Goal: Task Accomplishment & Management: Use online tool/utility

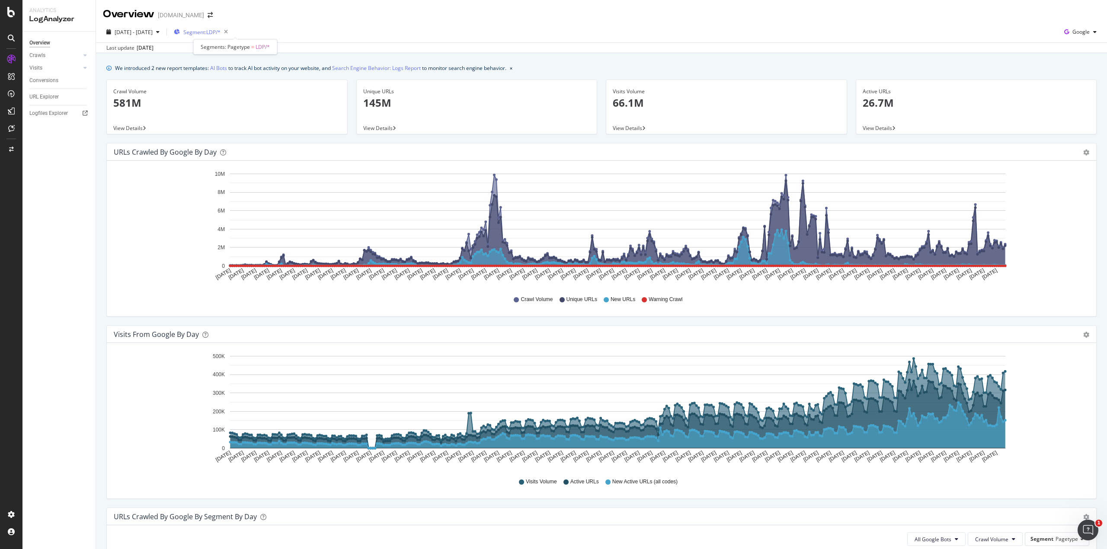
click at [220, 35] on span "Segment: LDP/*" at bounding box center [201, 32] width 37 height 7
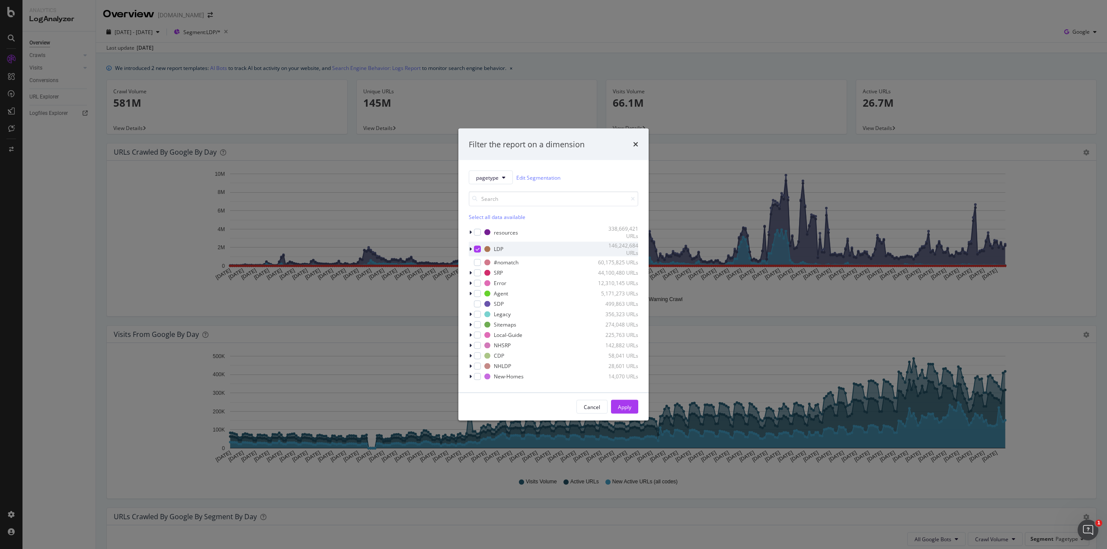
click at [469, 250] on icon "modal" at bounding box center [470, 248] width 3 height 5
drag, startPoint x: 634, startPoint y: 144, endPoint x: 631, endPoint y: 152, distance: 8.6
click at [634, 144] on icon "times" at bounding box center [635, 144] width 5 height 7
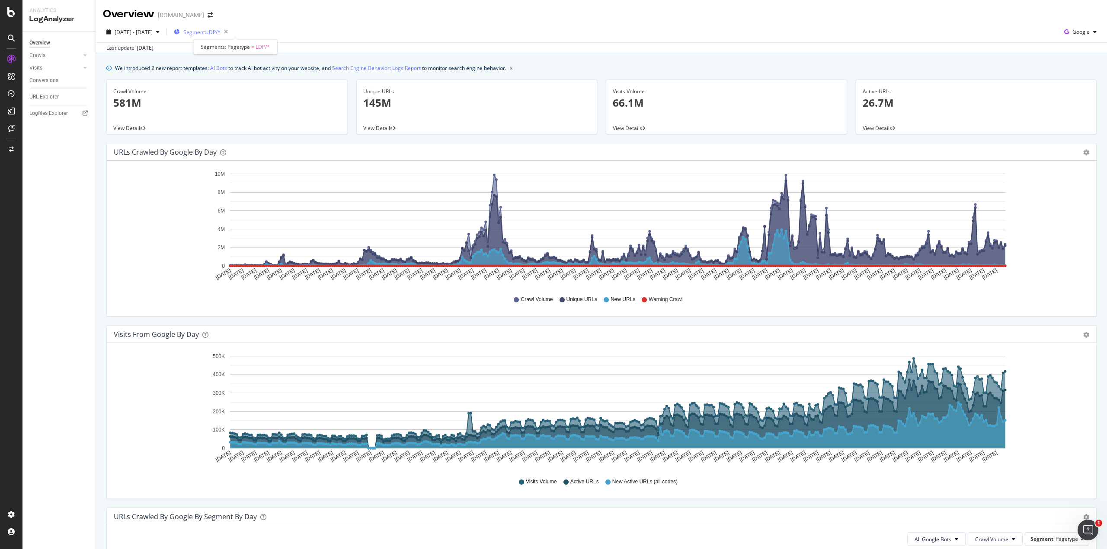
click at [220, 34] on span "Segment: LDP/*" at bounding box center [201, 32] width 37 height 7
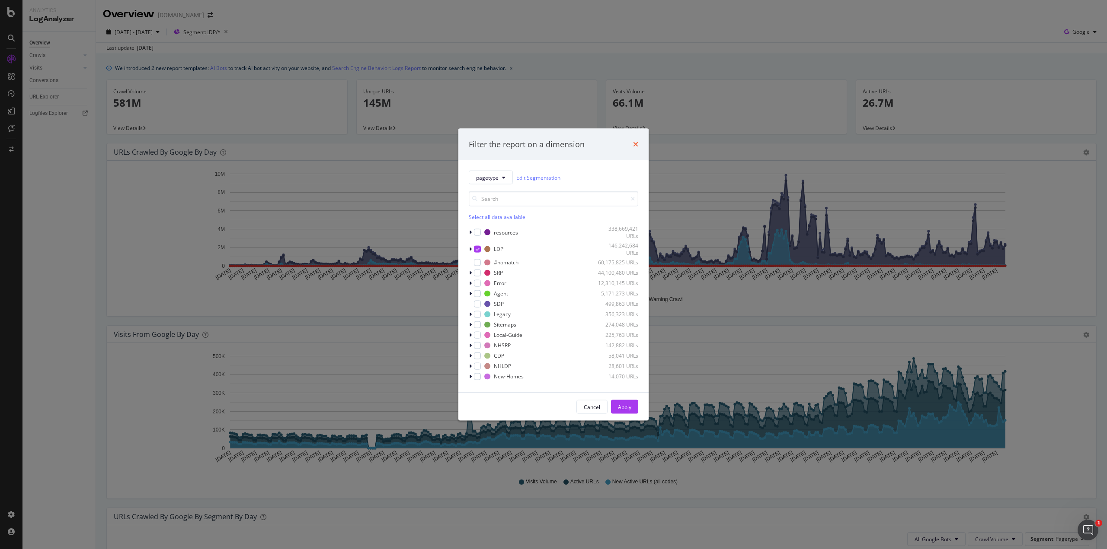
click at [635, 144] on icon "times" at bounding box center [635, 144] width 5 height 7
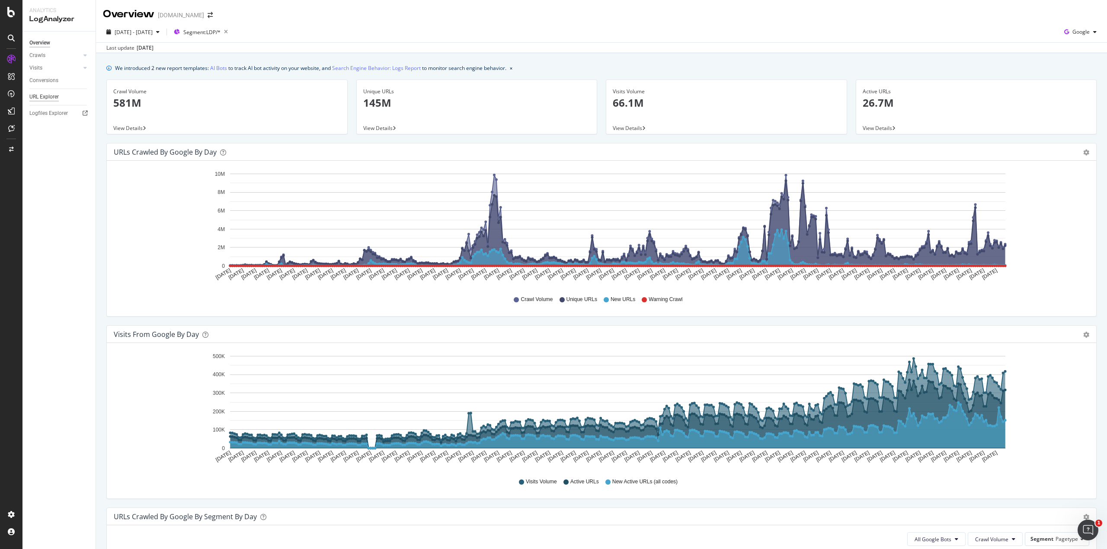
click at [42, 96] on div "URL Explorer" at bounding box center [43, 97] width 29 height 9
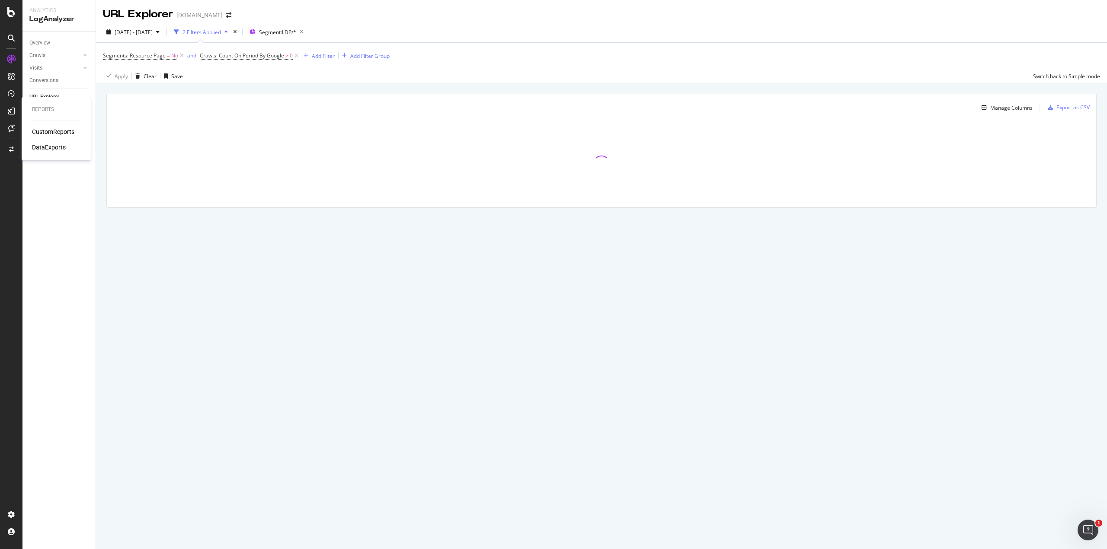
click at [49, 134] on div "CustomReports" at bounding box center [53, 132] width 42 height 9
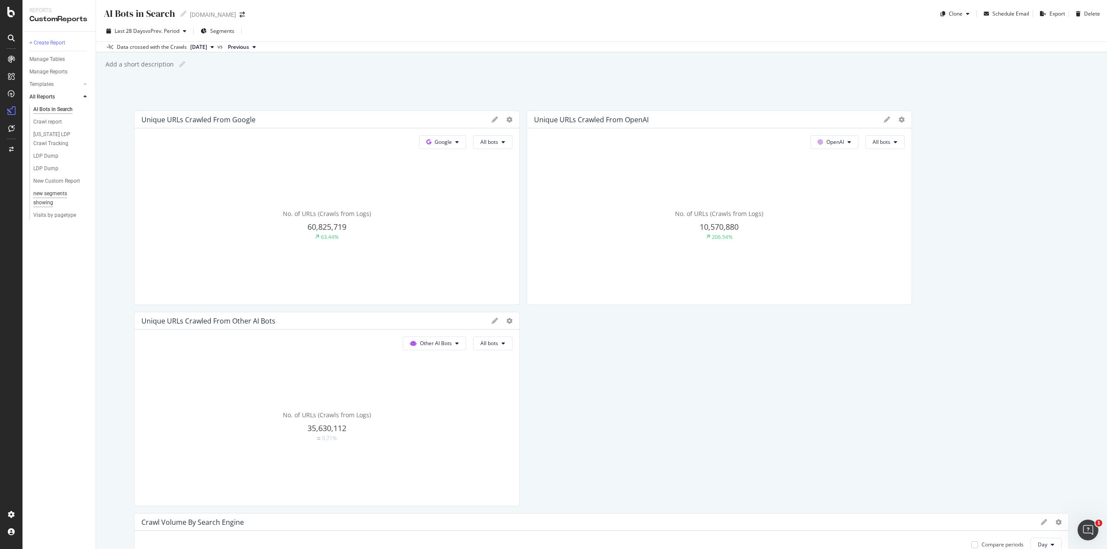
click at [51, 196] on div "new segments showing" at bounding box center [57, 198] width 48 height 18
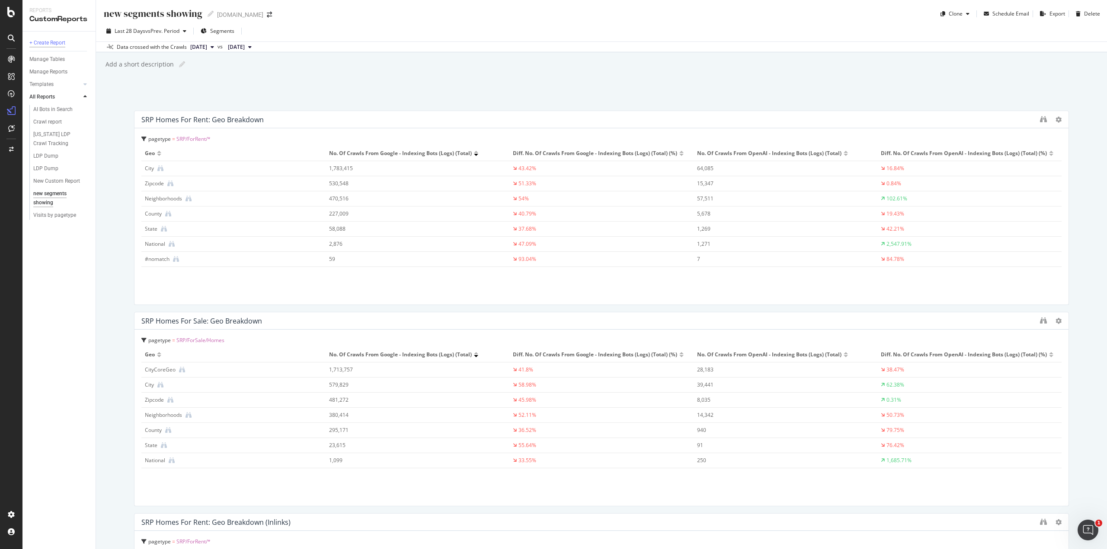
drag, startPoint x: 47, startPoint y: 43, endPoint x: 81, endPoint y: 105, distance: 70.8
click at [47, 43] on div "+ Create Report" at bounding box center [47, 42] width 36 height 9
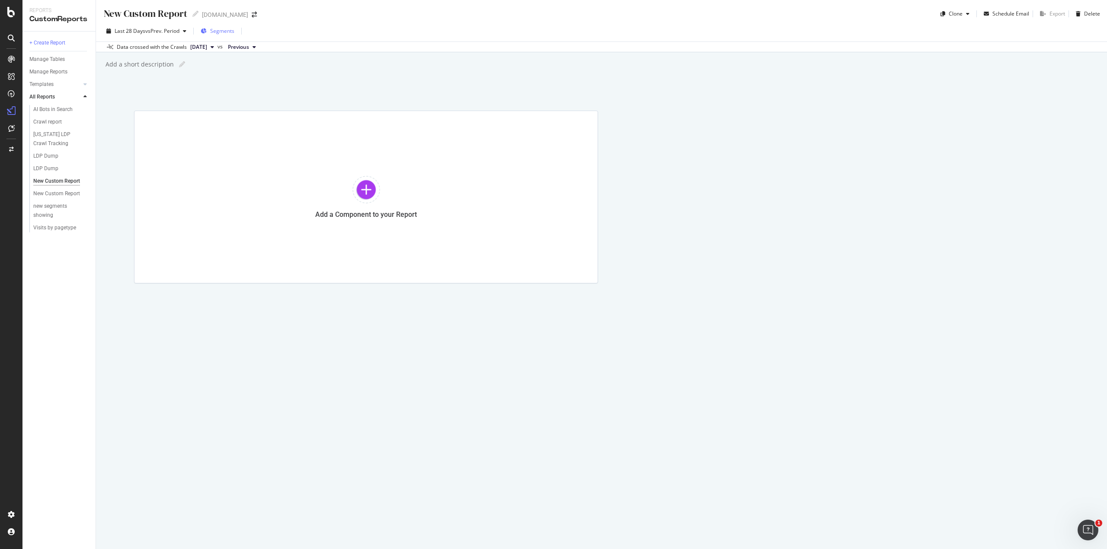
click at [214, 31] on span "Segments" at bounding box center [222, 30] width 24 height 7
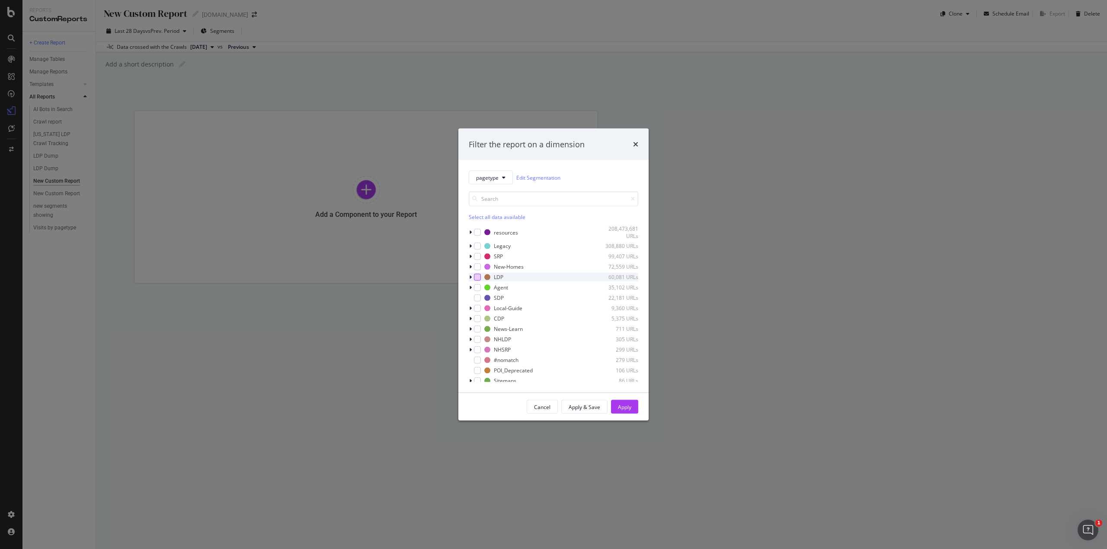
click at [480, 278] on div "modal" at bounding box center [477, 277] width 7 height 7
click at [624, 407] on div "Apply" at bounding box center [624, 406] width 13 height 7
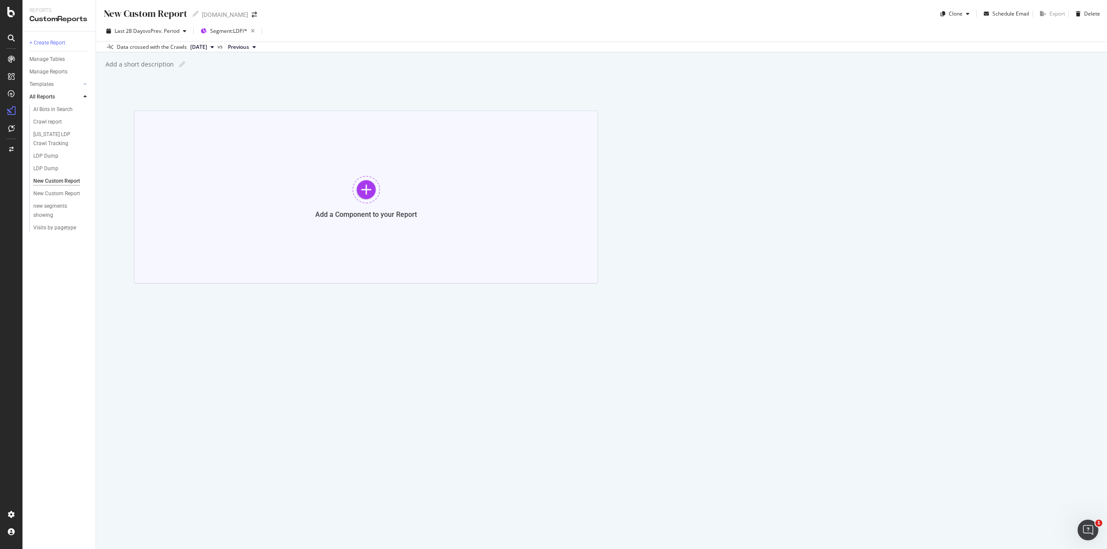
click at [359, 193] on div at bounding box center [366, 190] width 28 height 28
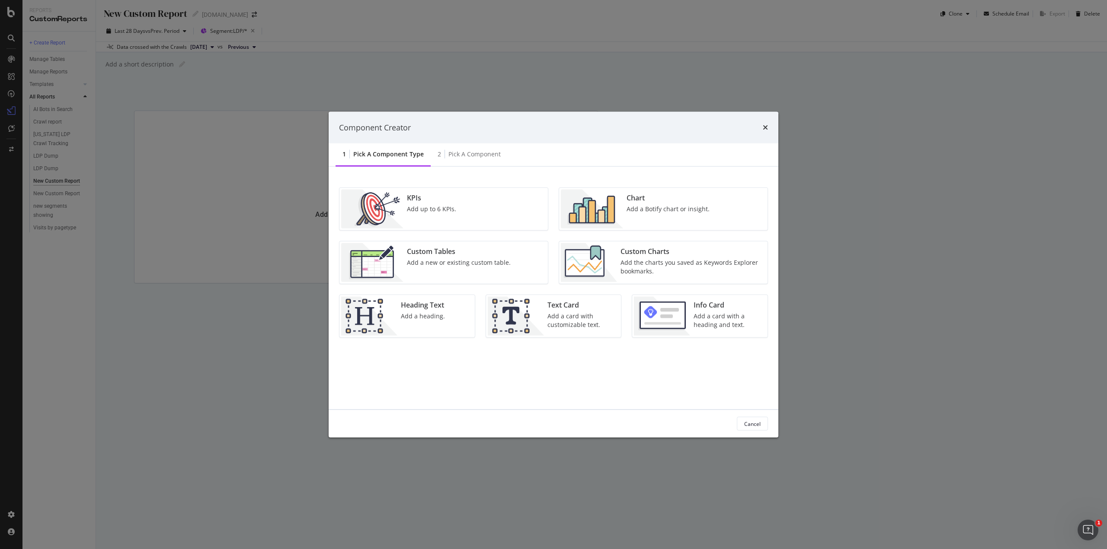
click at [655, 214] on div "Chart Add a Botify chart or insight." at bounding box center [668, 209] width 90 height 39
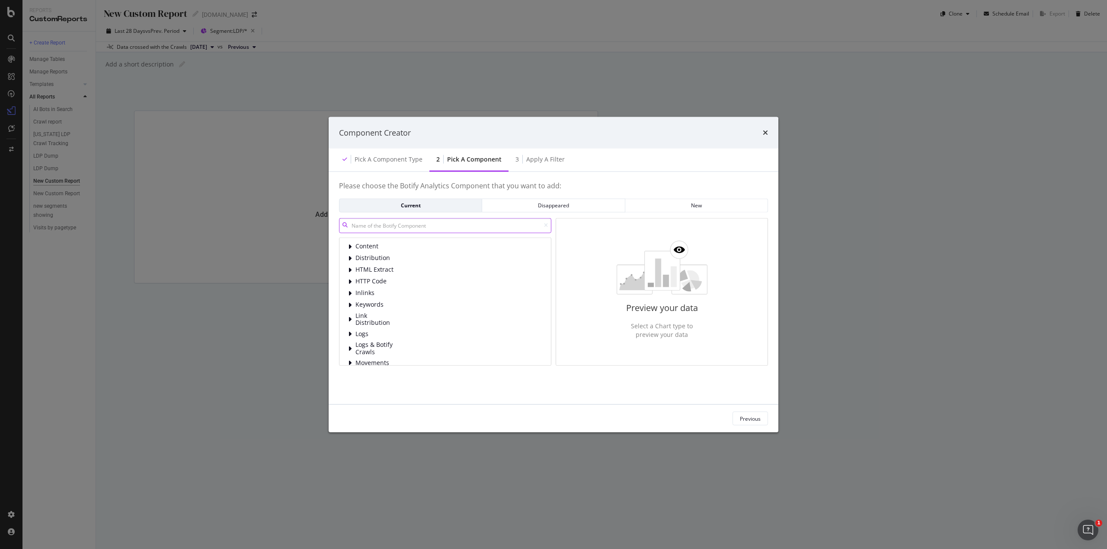
click at [398, 222] on input "modal" at bounding box center [445, 225] width 212 height 15
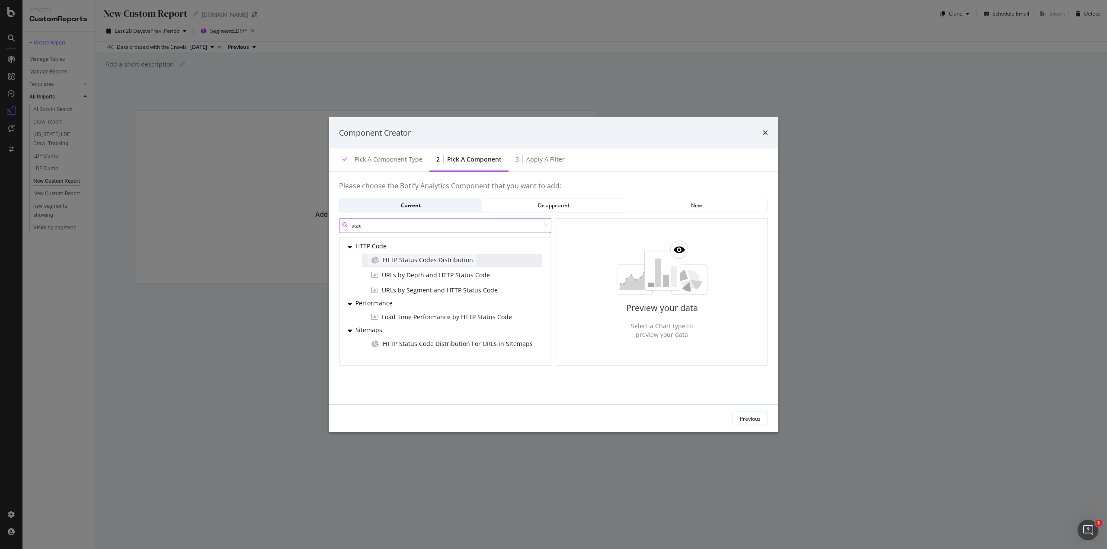
type input "stat"
click at [422, 258] on span "HTTP Status Codes Distribution" at bounding box center [428, 259] width 90 height 9
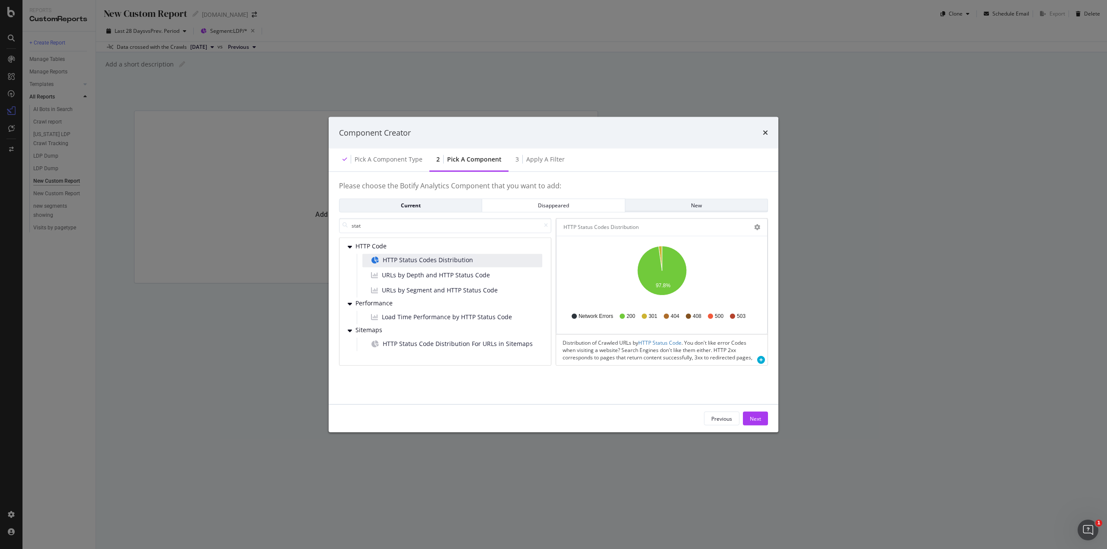
click at [671, 212] on button "New" at bounding box center [696, 205] width 143 height 14
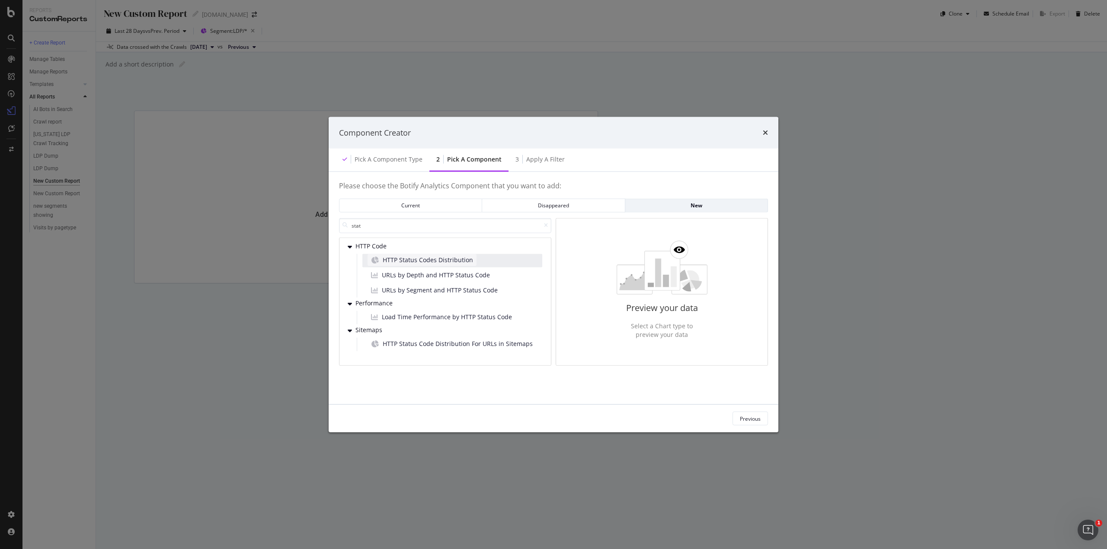
click at [425, 260] on span "HTTP Status Codes Distribution" at bounding box center [428, 259] width 90 height 9
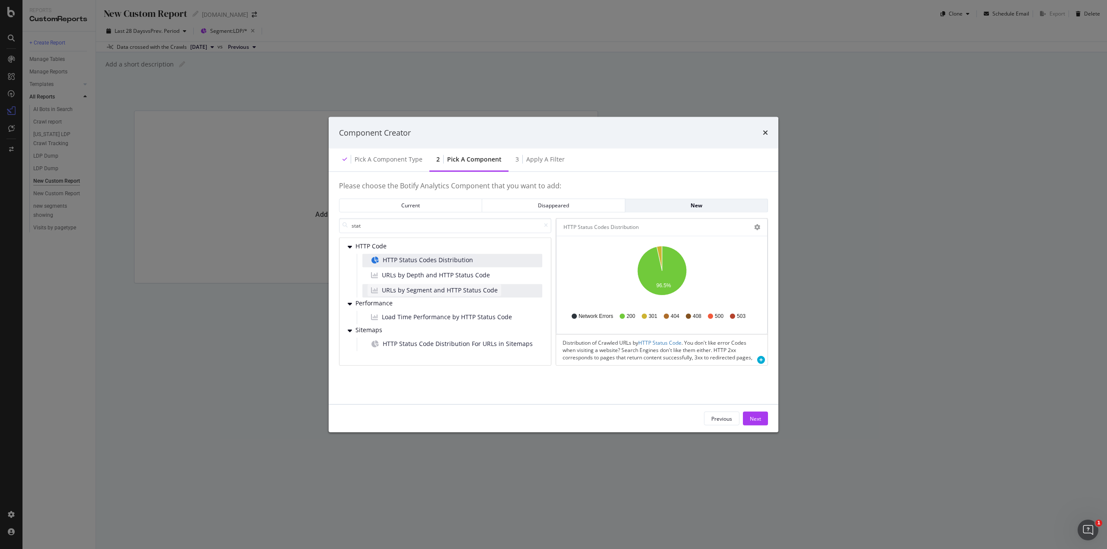
click at [419, 293] on span "URLs by Segment and HTTP Status Code" at bounding box center [440, 290] width 116 height 9
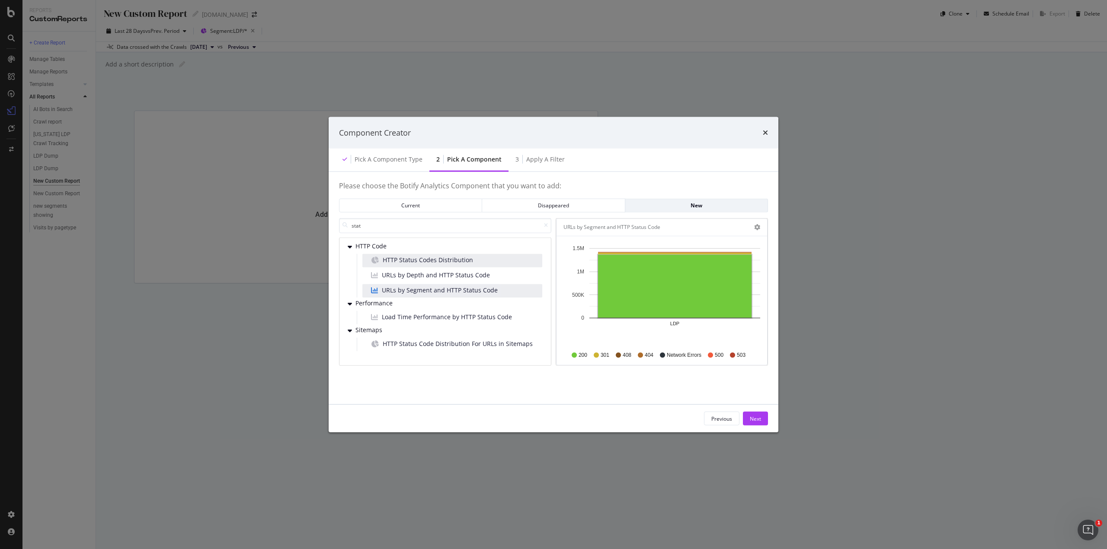
click at [769, 130] on div "Component Creator" at bounding box center [554, 133] width 450 height 32
click at [762, 134] on icon "times" at bounding box center [764, 132] width 5 height 7
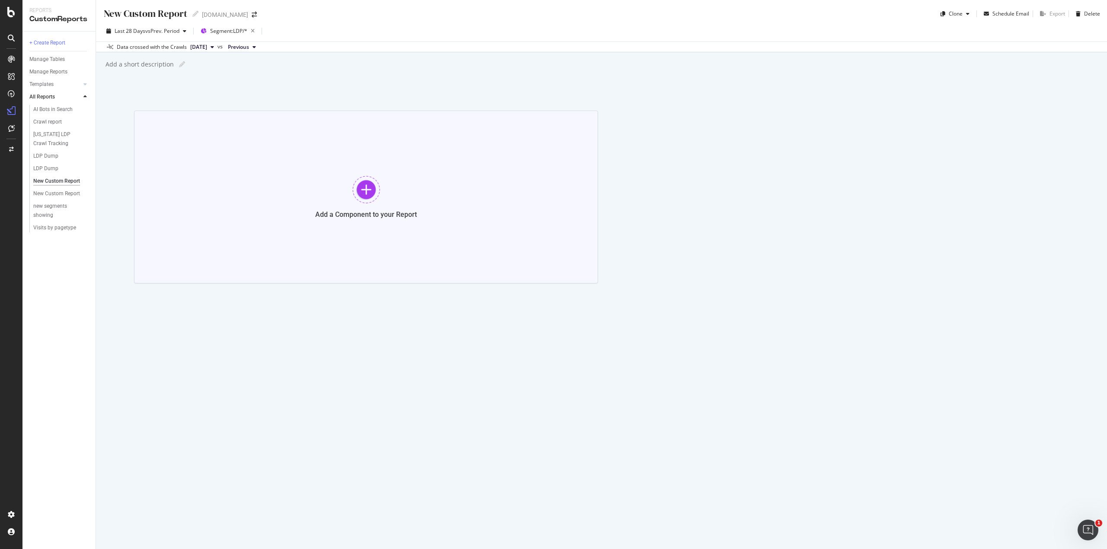
click at [366, 189] on div at bounding box center [366, 190] width 28 height 28
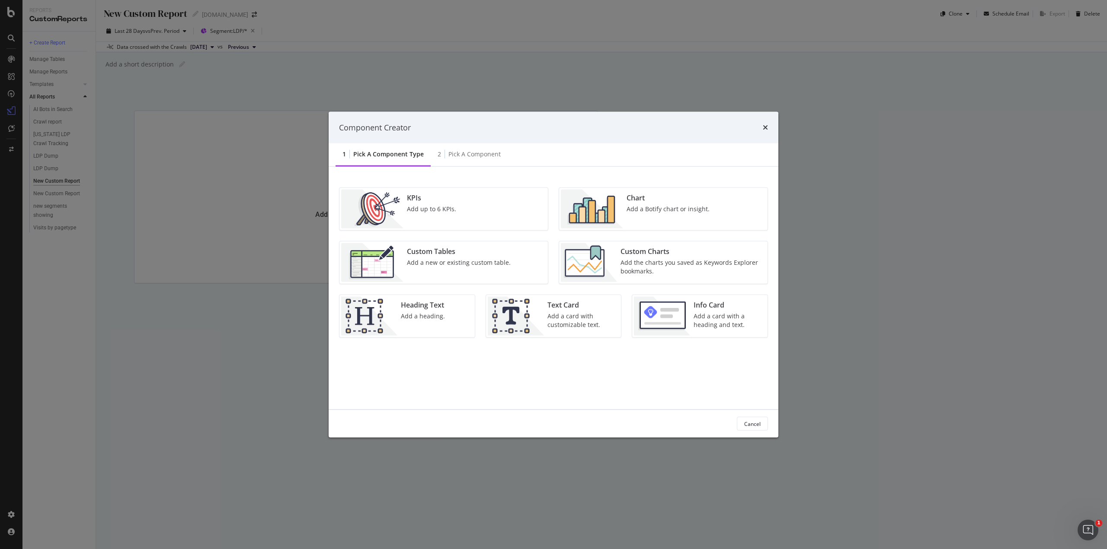
click at [664, 270] on div "Add the charts you saved as Keywords Explorer bookmarks." at bounding box center [691, 266] width 142 height 17
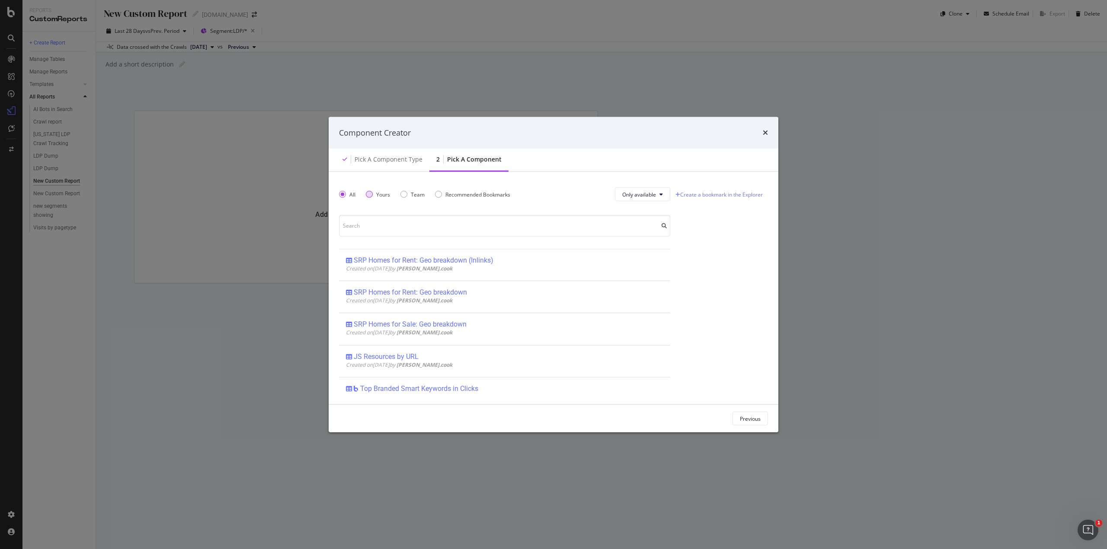
click at [372, 191] on div "Yours" at bounding box center [378, 194] width 24 height 7
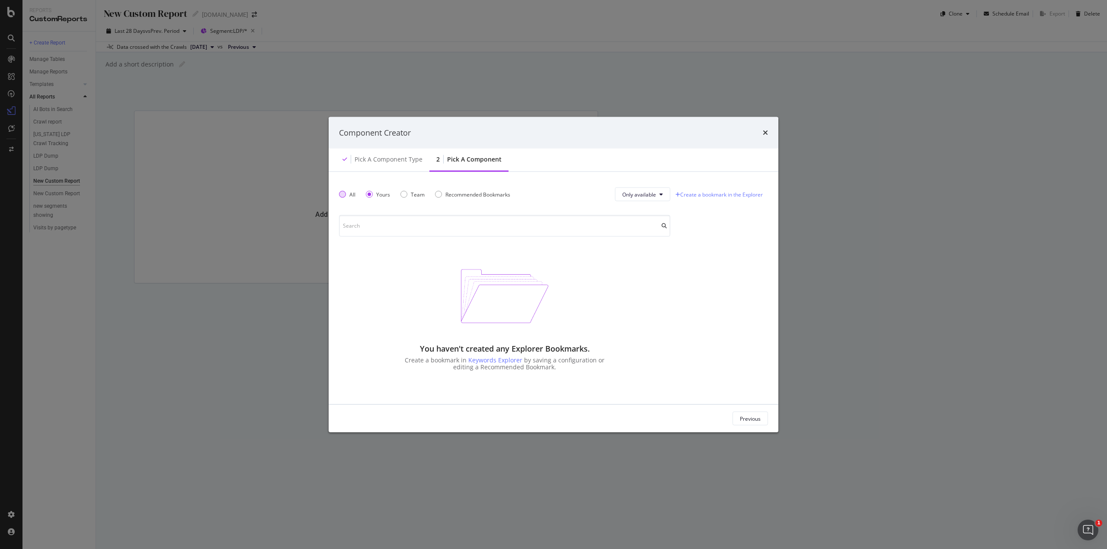
click at [343, 195] on div "All" at bounding box center [342, 194] width 7 height 7
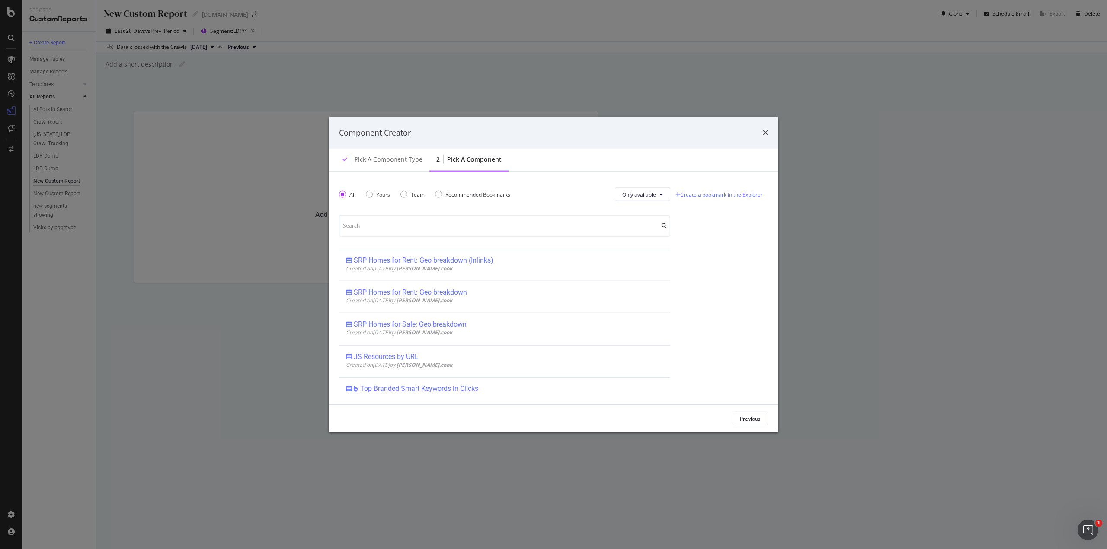
click at [768, 130] on div "Component Creator" at bounding box center [554, 133] width 450 height 32
click at [765, 131] on icon "times" at bounding box center [764, 132] width 5 height 7
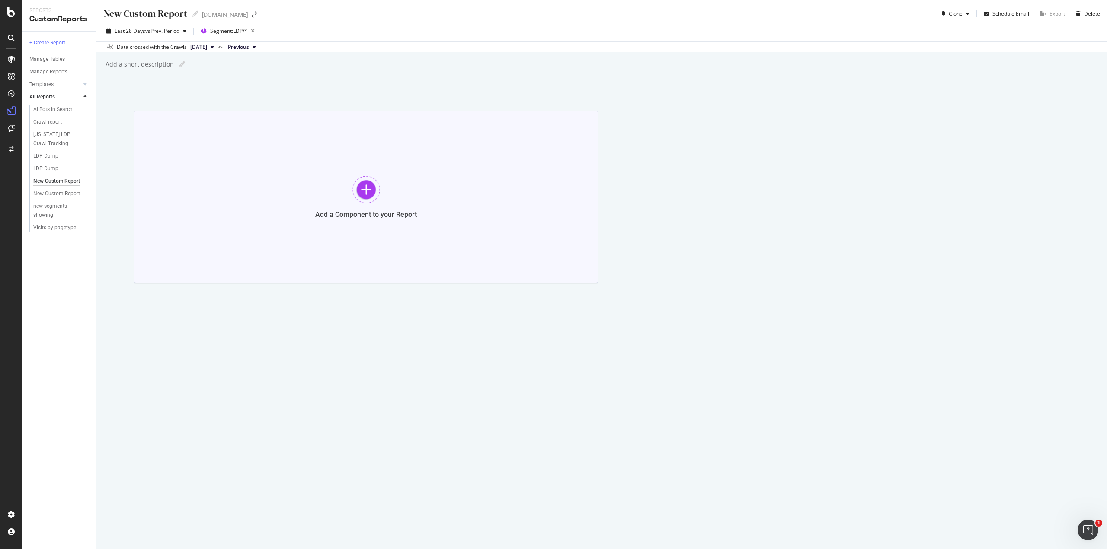
click at [363, 180] on div at bounding box center [366, 190] width 28 height 28
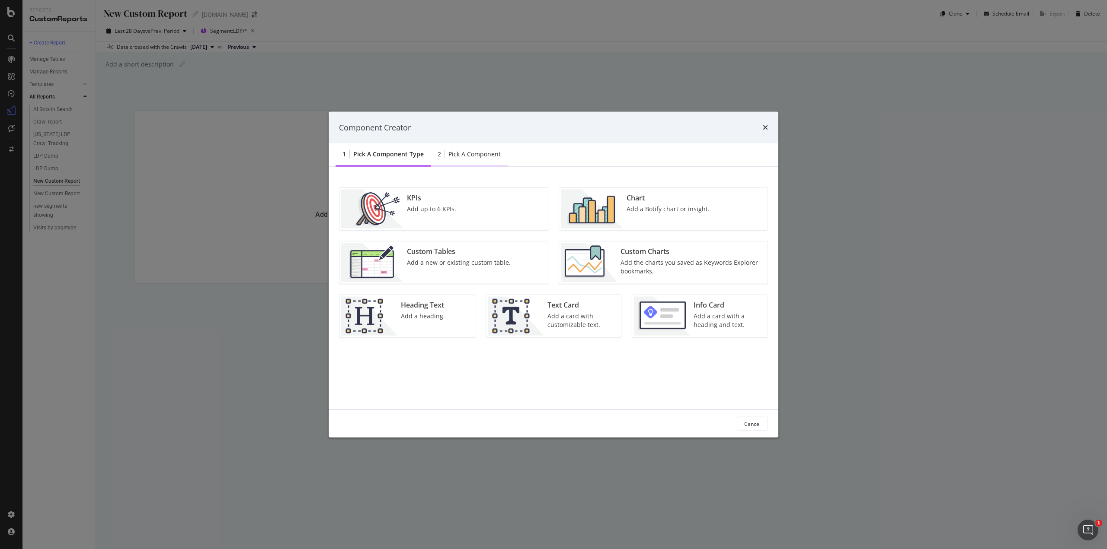
click at [493, 153] on div "Pick a Component" at bounding box center [474, 154] width 52 height 9
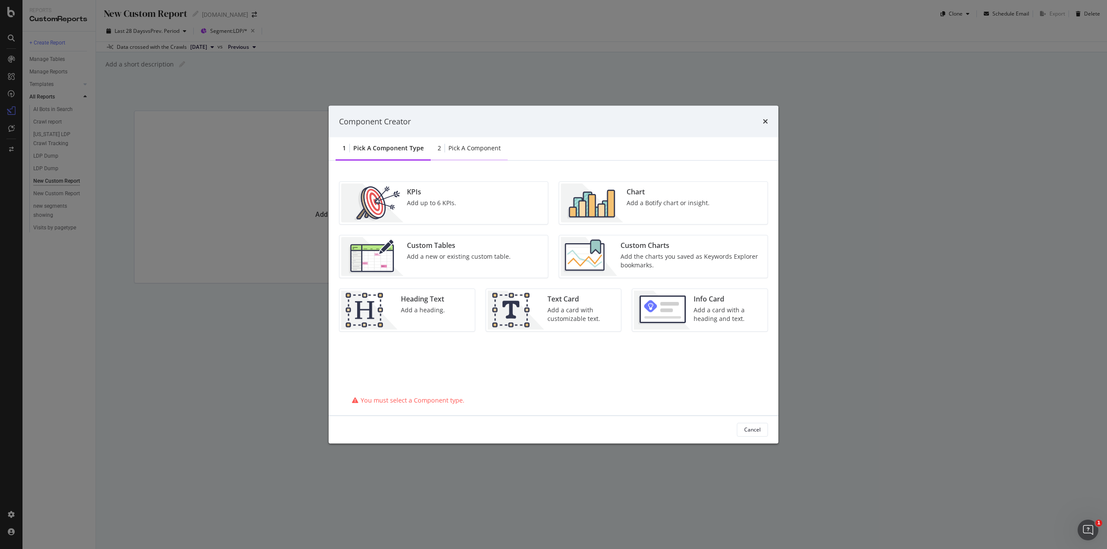
click at [489, 147] on div "Pick a Component" at bounding box center [474, 148] width 52 height 9
click at [363, 147] on div "Pick a Component type" at bounding box center [388, 148] width 70 height 9
click at [768, 125] on div "Component Creator" at bounding box center [554, 121] width 450 height 32
click at [770, 122] on div "Component Creator" at bounding box center [554, 121] width 450 height 32
click at [765, 118] on icon "times" at bounding box center [764, 121] width 5 height 7
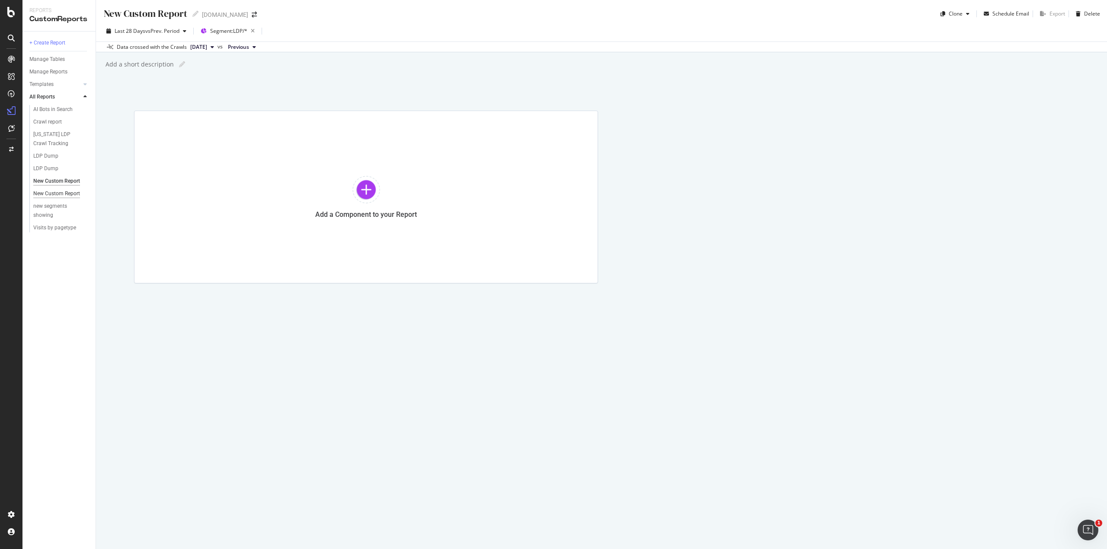
click at [60, 192] on div "New Custom Report" at bounding box center [56, 193] width 47 height 9
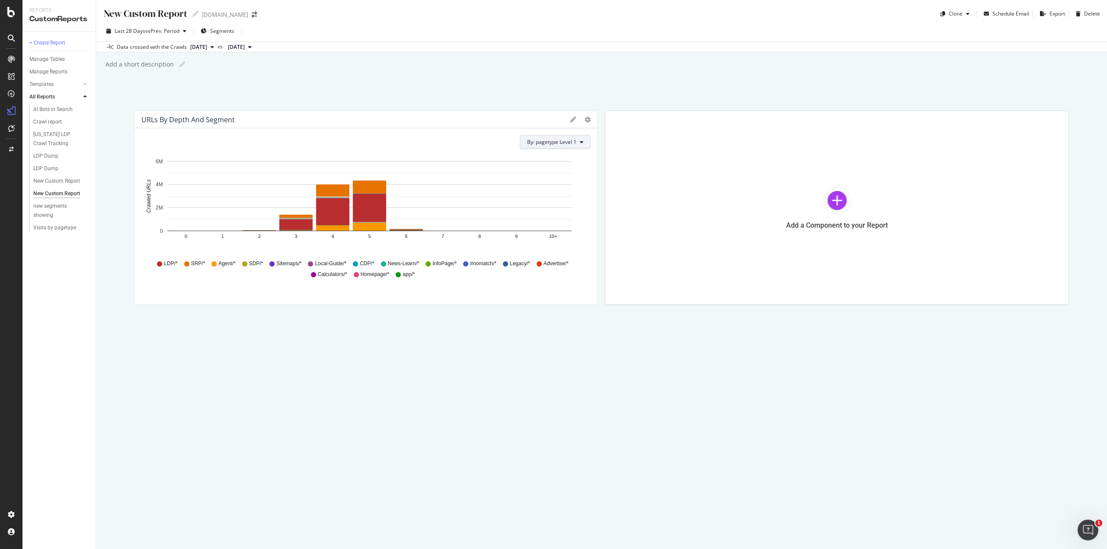
click at [558, 141] on span "By: pagetype Level 1" at bounding box center [551, 141] width 49 height 7
click at [558, 186] on div "Select a Segment" at bounding box center [549, 187] width 44 height 7
click at [552, 141] on span "By: pagetype Level 1" at bounding box center [551, 141] width 49 height 7
click at [561, 172] on div "Select a Structured Data" at bounding box center [557, 172] width 61 height 7
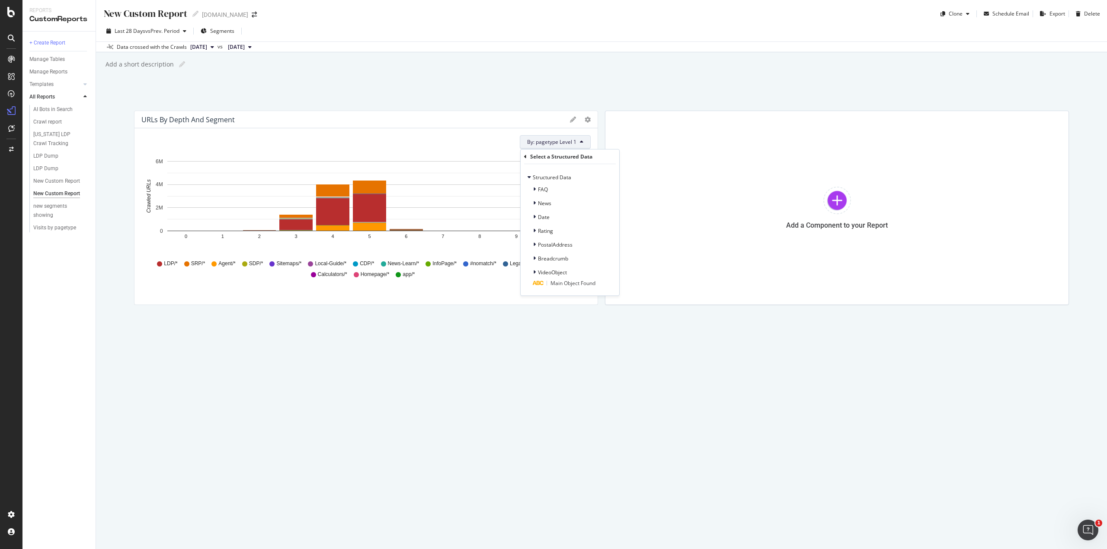
click at [469, 141] on div "By: pagetype Level 1 Select a Structured Data Structured Data FAQ News Date Rat…" at bounding box center [367, 142] width 447 height 14
click at [59, 136] on div "[US_STATE] LDP Crawl Tracking" at bounding box center [58, 139] width 50 height 18
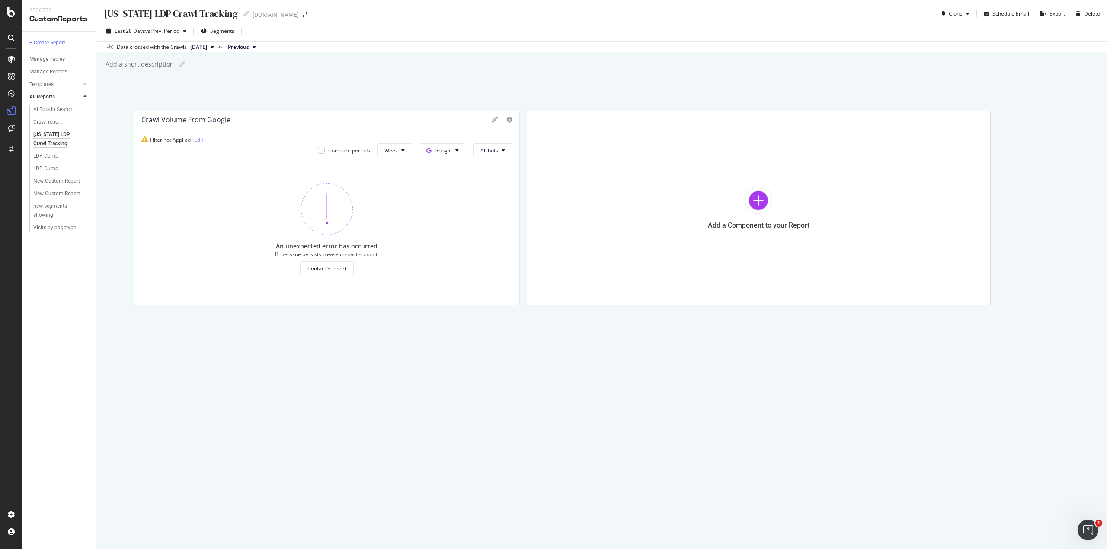
drag, startPoint x: 160, startPoint y: 118, endPoint x: 155, endPoint y: 124, distance: 8.3
click at [155, 124] on div "Crawl Volume from Google" at bounding box center [326, 119] width 385 height 17
click at [392, 153] on span "Week" at bounding box center [390, 150] width 13 height 7
click at [437, 153] on span "Google" at bounding box center [442, 150] width 17 height 7
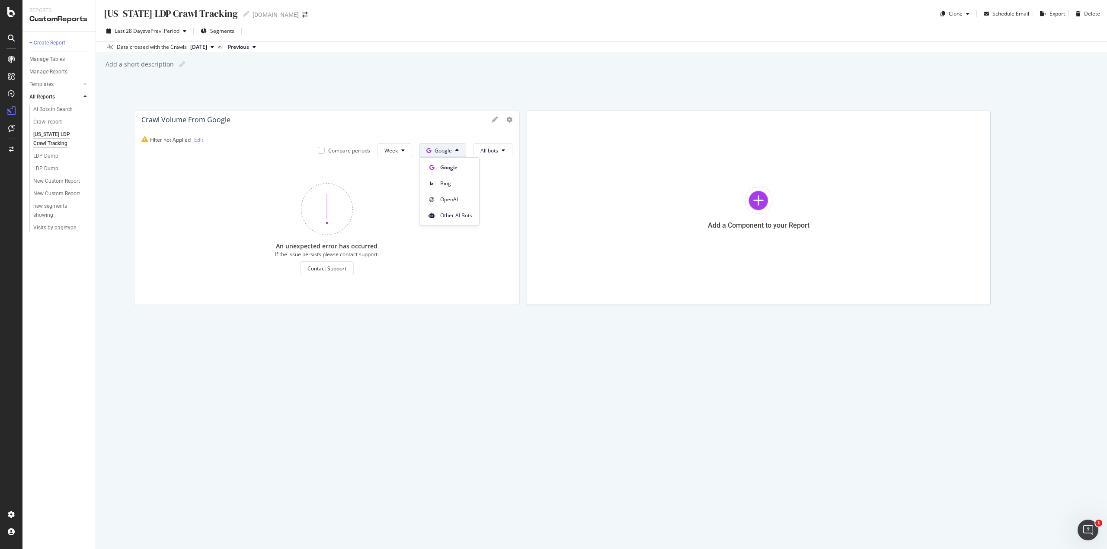
click at [437, 153] on span "Google" at bounding box center [442, 150] width 17 height 7
click at [479, 152] on button "All bots" at bounding box center [492, 151] width 39 height 14
click at [65, 193] on div "New Custom Report" at bounding box center [56, 193] width 47 height 9
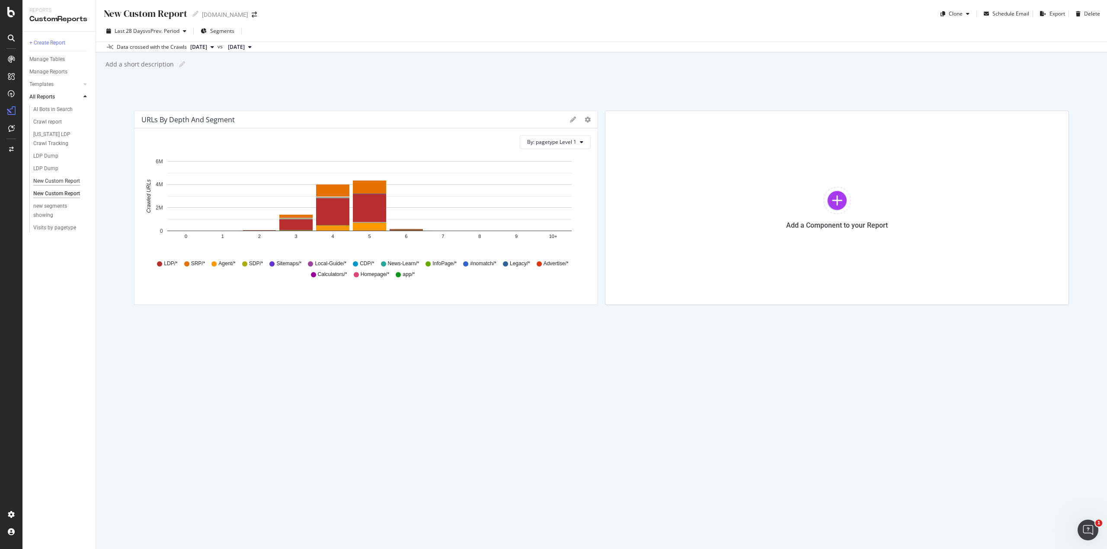
click at [64, 182] on div "New Custom Report" at bounding box center [56, 181] width 47 height 9
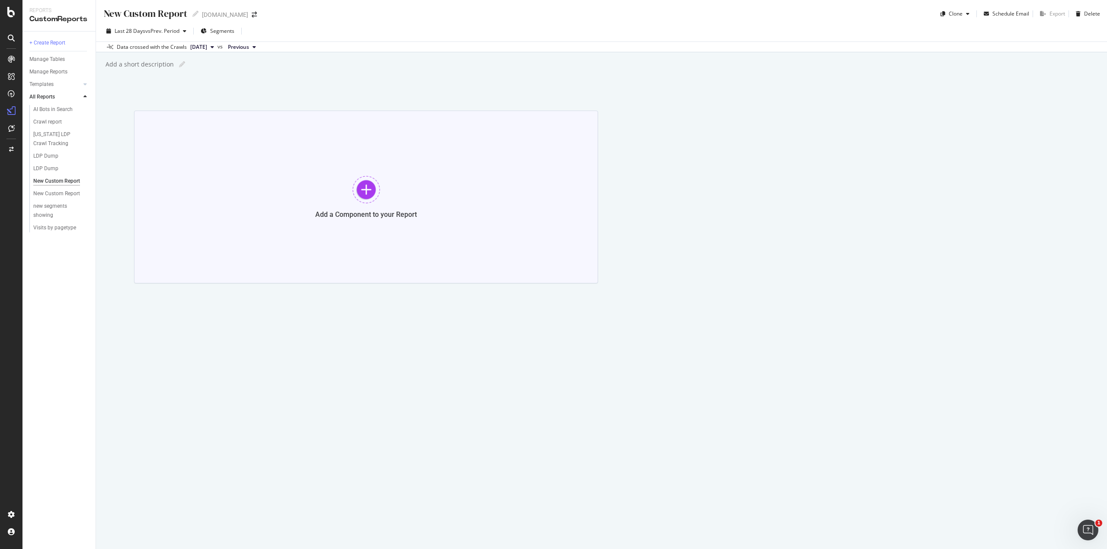
click at [358, 187] on div at bounding box center [366, 190] width 28 height 28
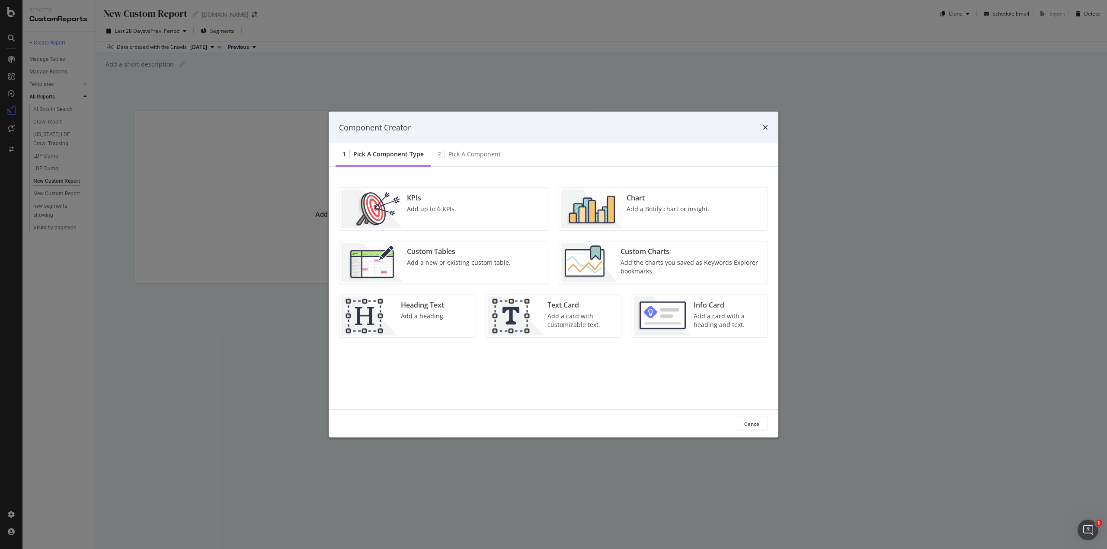
click at [646, 217] on div "Chart Add a Botify chart or insight." at bounding box center [668, 209] width 90 height 39
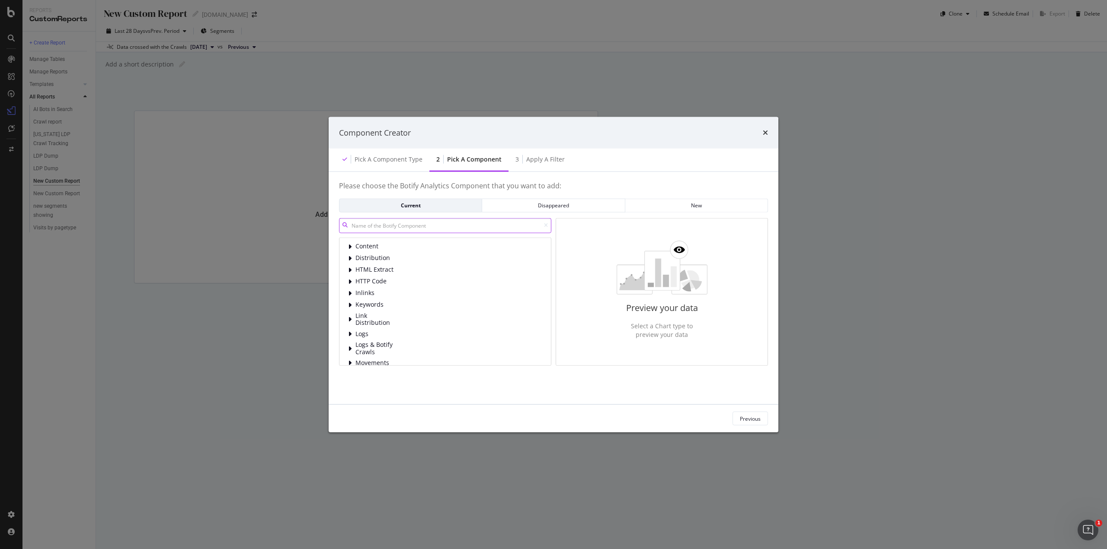
click at [436, 233] on input "modal" at bounding box center [445, 225] width 212 height 15
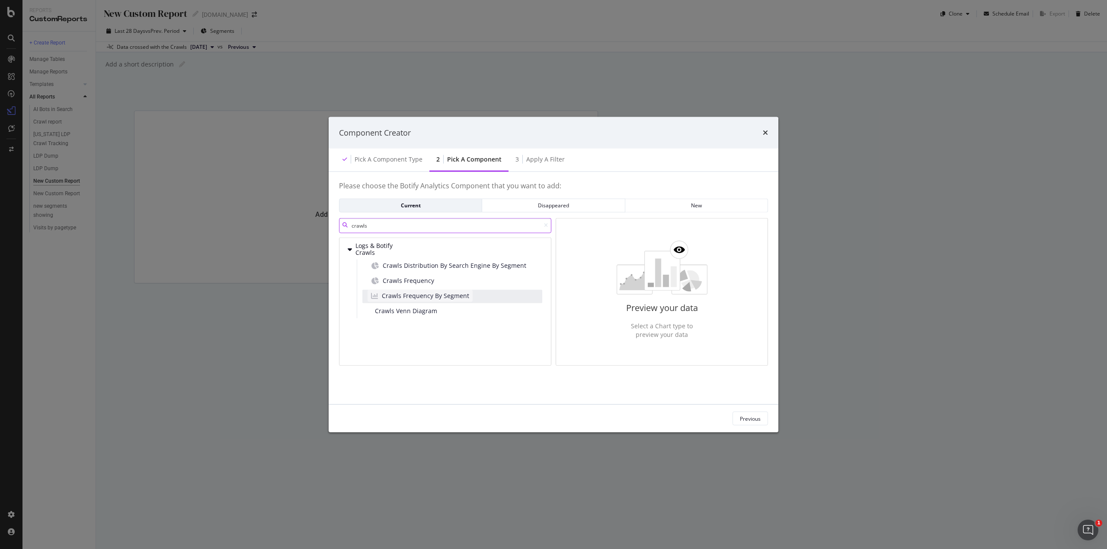
type input "crawls"
click at [442, 299] on span "Crawls Frequency By Segment" at bounding box center [425, 296] width 87 height 9
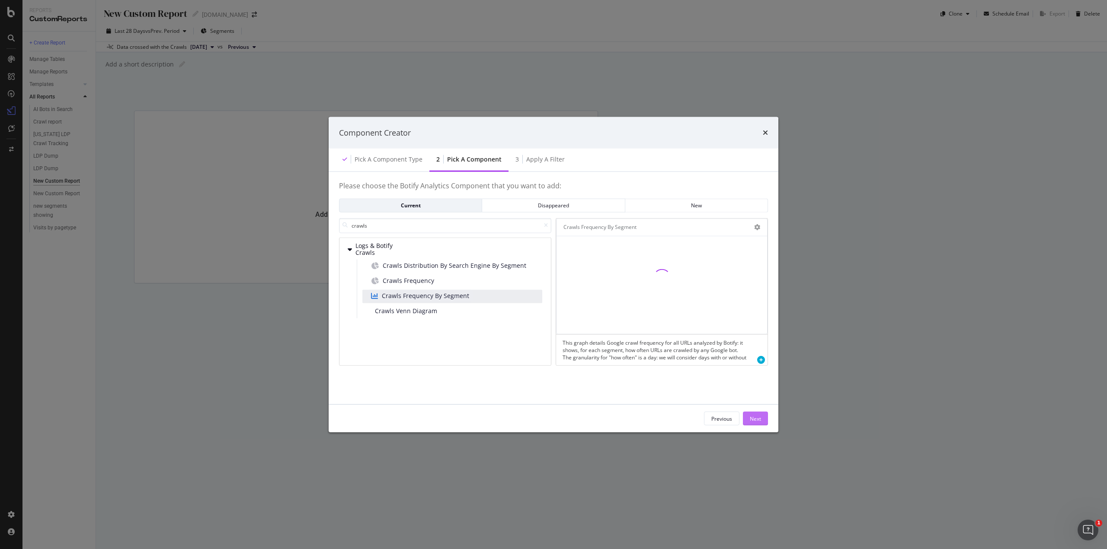
click at [755, 417] on div "Next" at bounding box center [755, 418] width 11 height 7
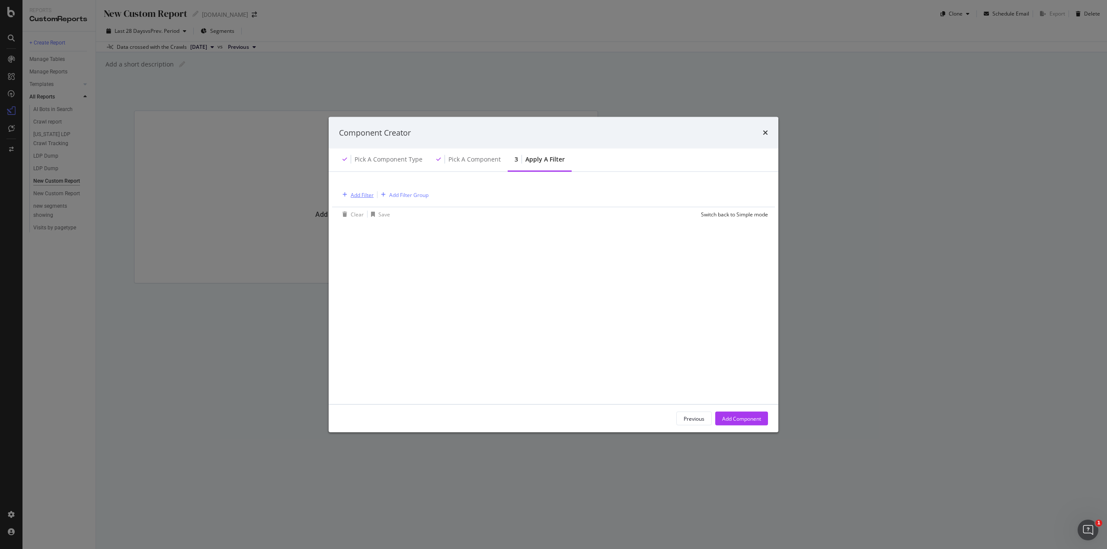
click at [358, 195] on div "Add Filter" at bounding box center [362, 194] width 23 height 7
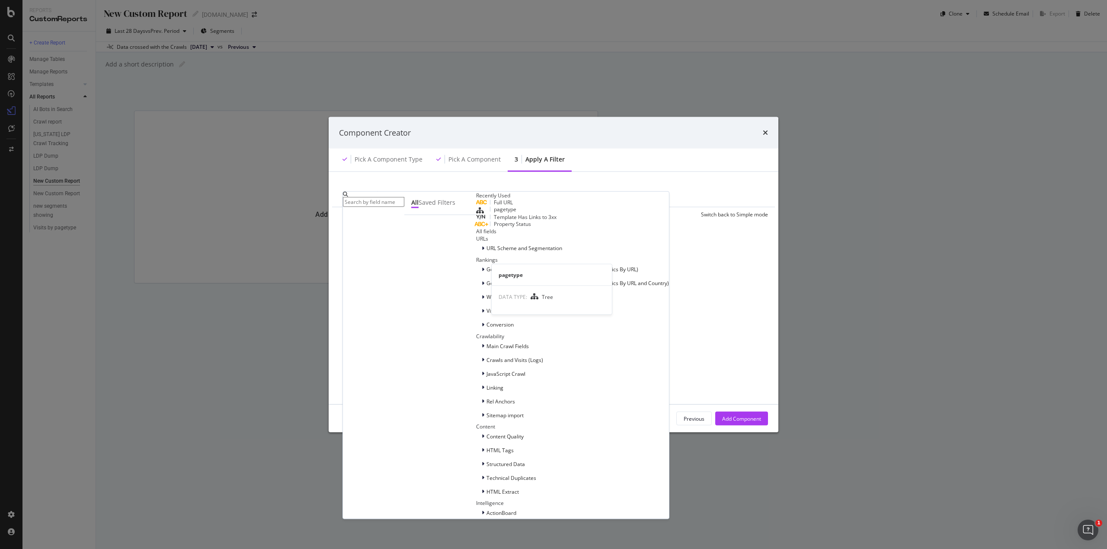
click at [476, 214] on div "pagetype" at bounding box center [572, 210] width 193 height 8
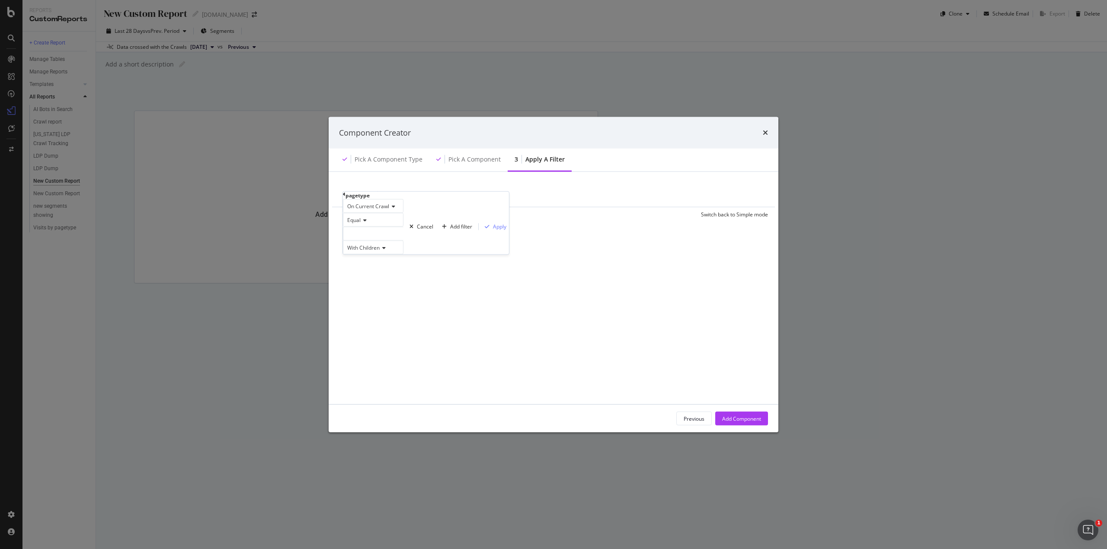
click at [345, 197] on icon "modal" at bounding box center [344, 193] width 3 height 5
type input "segment"
click at [476, 310] on span "Show 10 more" at bounding box center [492, 306] width 32 height 7
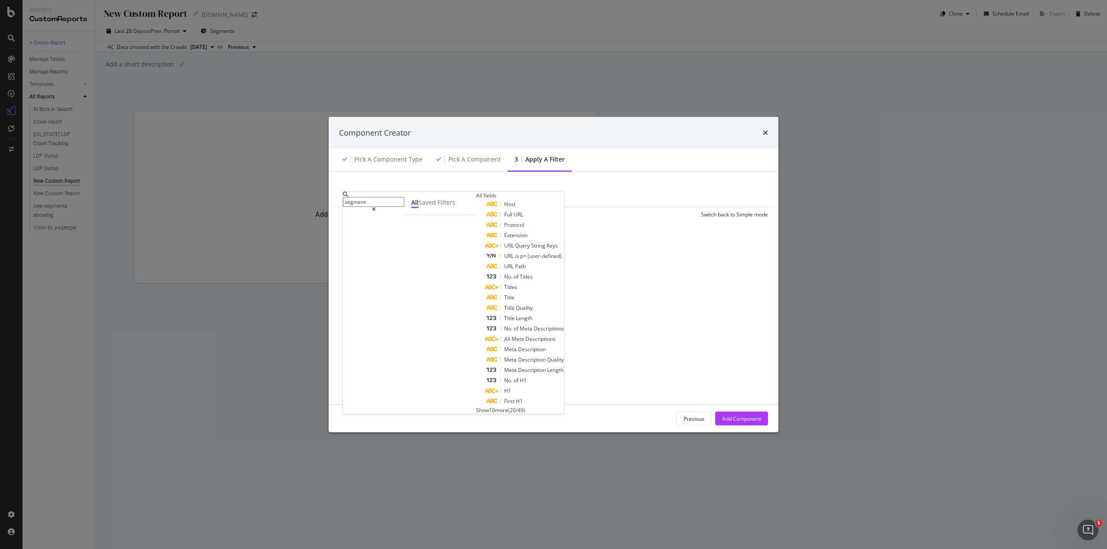
click at [376, 207] on icon "modal" at bounding box center [374, 209] width 4 height 5
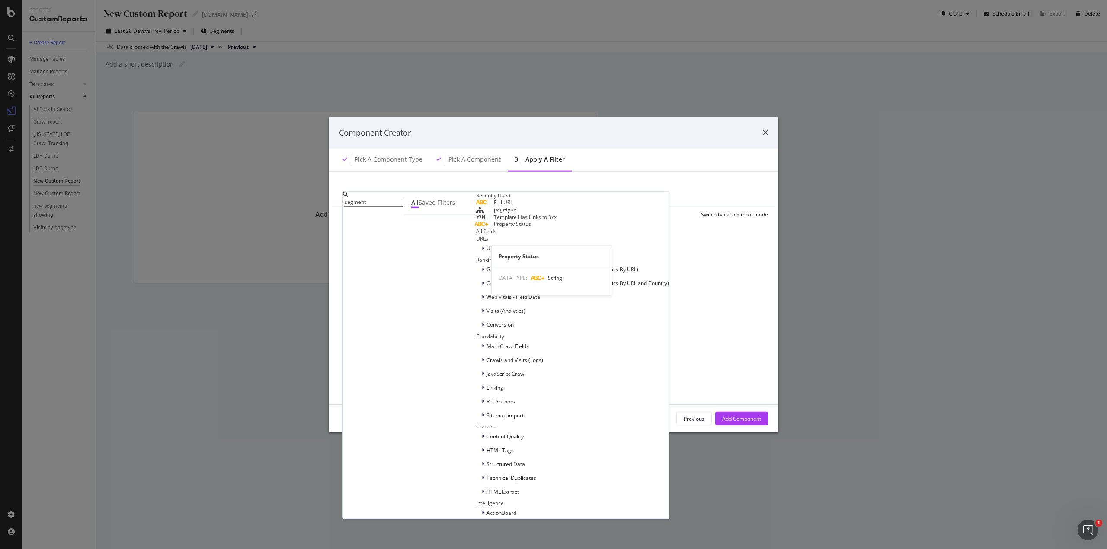
scroll to position [43, 0]
click at [482, 251] on icon "modal" at bounding box center [483, 248] width 3 height 5
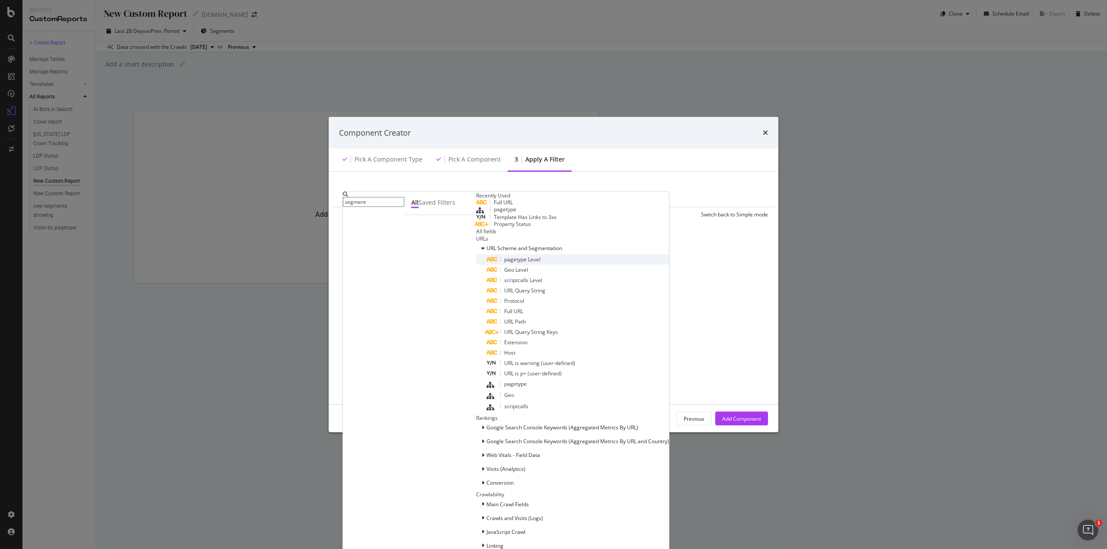
click at [504, 263] on span "pagetype Level" at bounding box center [522, 259] width 36 height 7
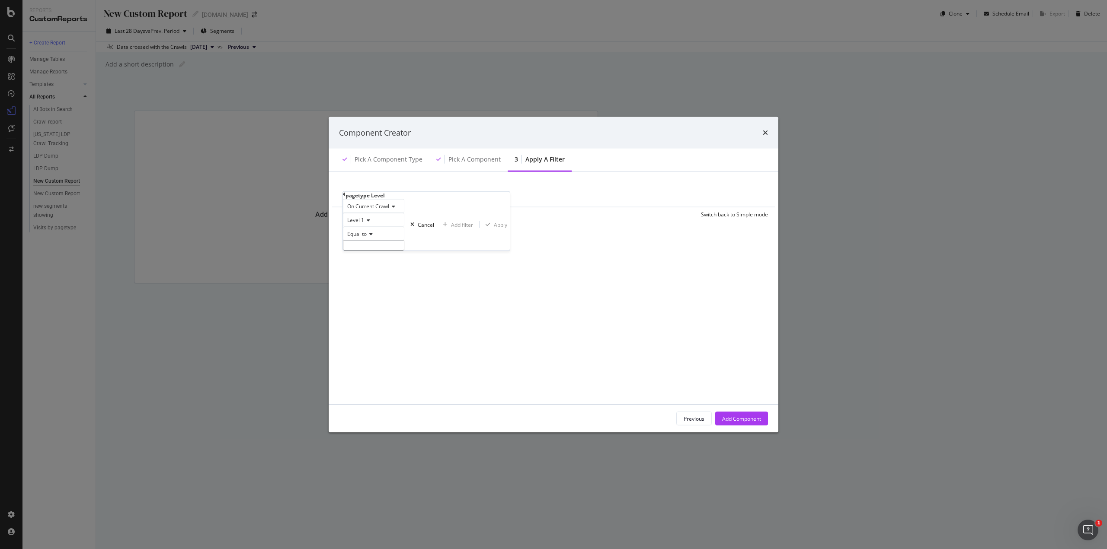
click at [373, 236] on icon "modal" at bounding box center [370, 233] width 6 height 5
click at [365, 249] on span "Equal to" at bounding box center [354, 244] width 19 height 7
click at [375, 250] on input "modal" at bounding box center [373, 245] width 61 height 10
click at [363, 258] on span "LDP" at bounding box center [354, 254] width 18 height 7
type input "LDP"
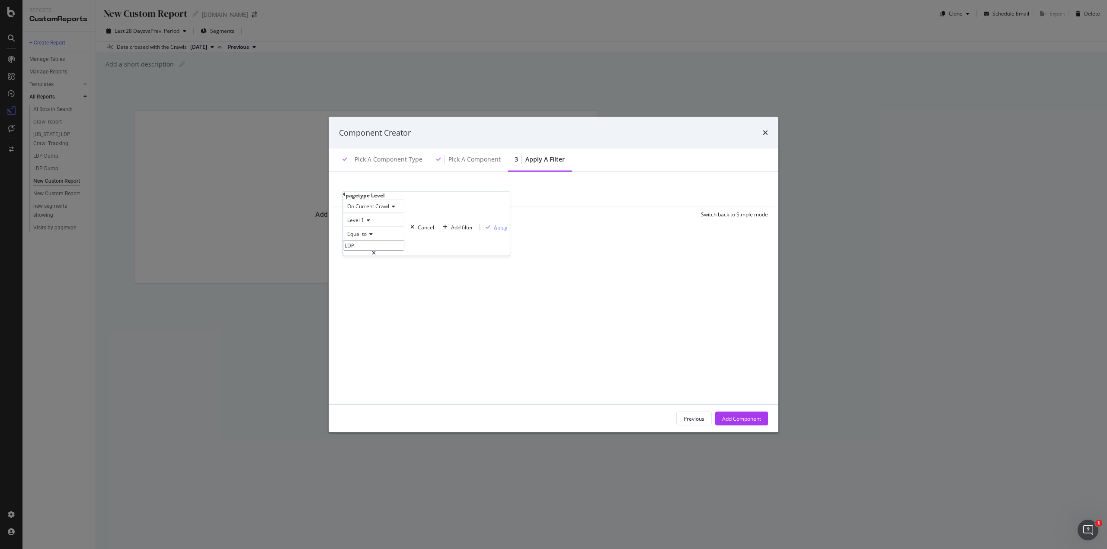
click at [494, 231] on div "Apply" at bounding box center [500, 226] width 13 height 7
click at [429, 199] on div "Add Filter" at bounding box center [425, 194] width 23 height 7
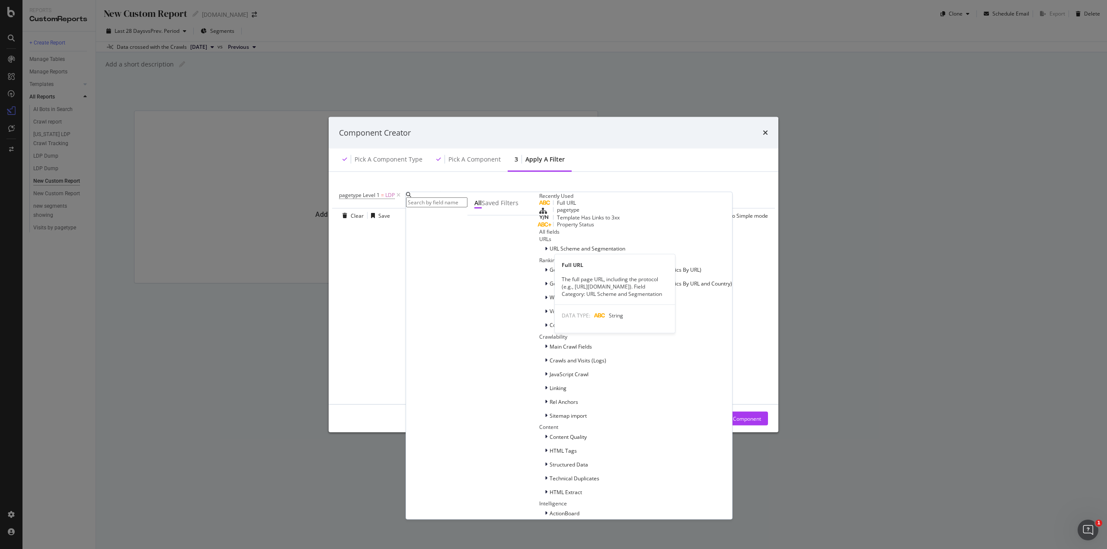
click at [557, 206] on span "Full URL" at bounding box center [566, 202] width 19 height 7
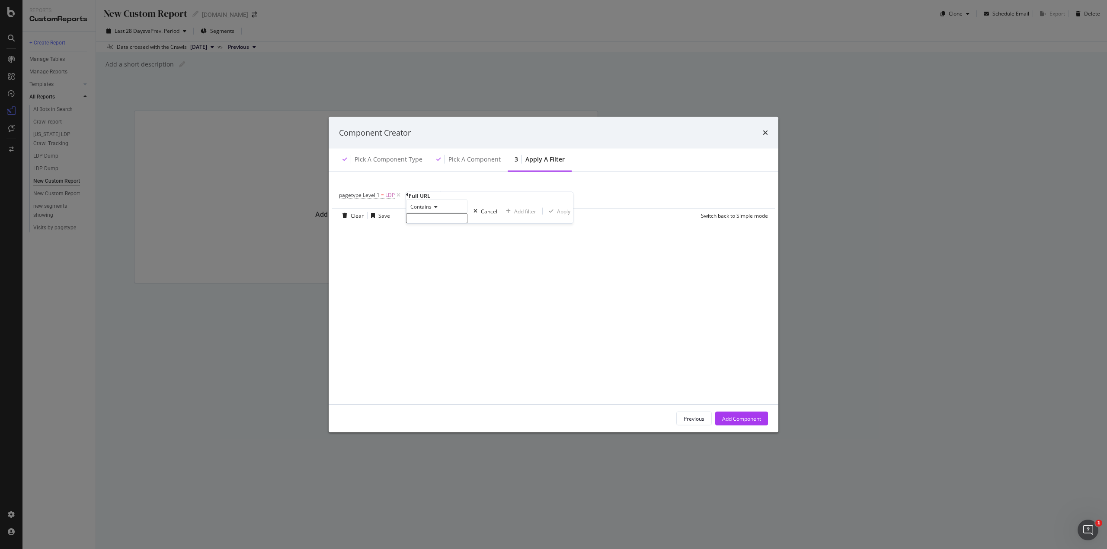
click at [426, 223] on input "modal" at bounding box center [436, 218] width 61 height 10
click at [439, 213] on div "Contains" at bounding box center [436, 206] width 61 height 14
drag, startPoint x: 440, startPoint y: 331, endPoint x: 435, endPoint y: 313, distance: 18.2
click at [440, 294] on span "Matches regex" at bounding box center [426, 290] width 36 height 7
click at [428, 223] on input "modal" at bounding box center [436, 218] width 61 height 10
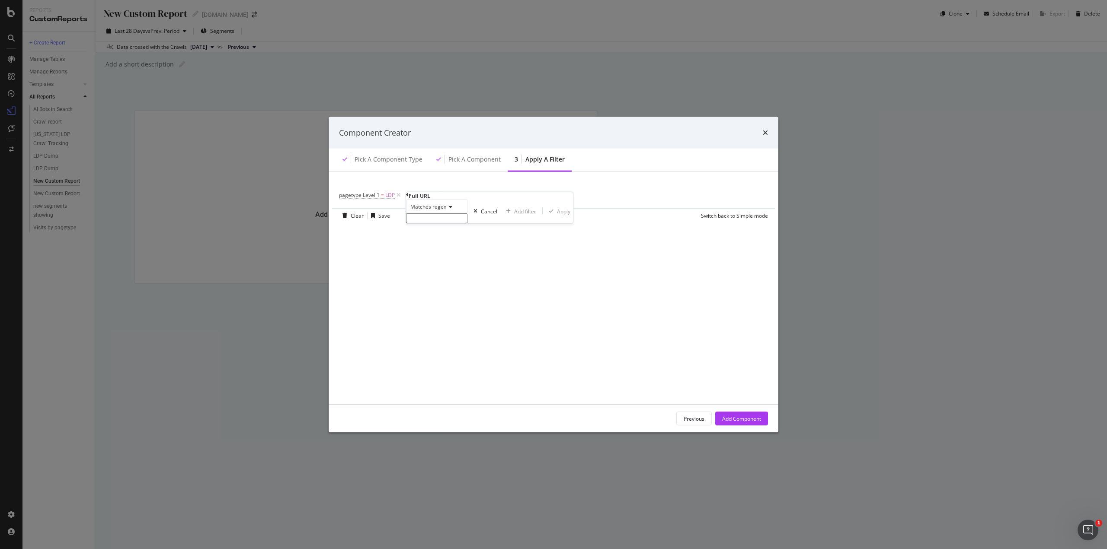
paste input "^/(tbd|0{1,3}|x{2,5})-.*$"
type input "^/(tbd|0{1,3}|x{2,5})-.*$"
click at [557, 217] on div "Apply" at bounding box center [563, 213] width 13 height 7
click at [534, 196] on div "Add Filter" at bounding box center [525, 194] width 23 height 7
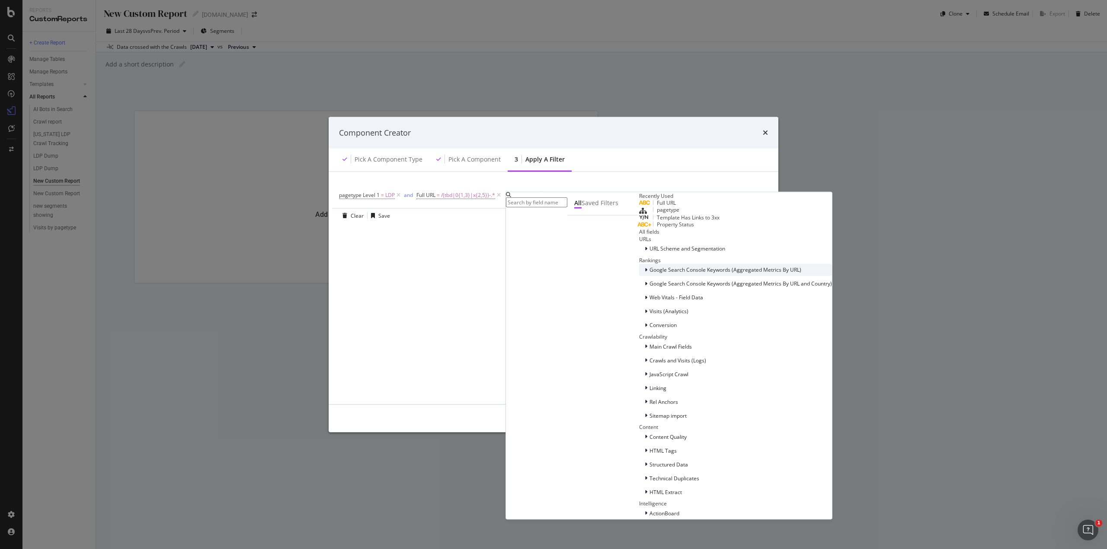
scroll to position [0, 0]
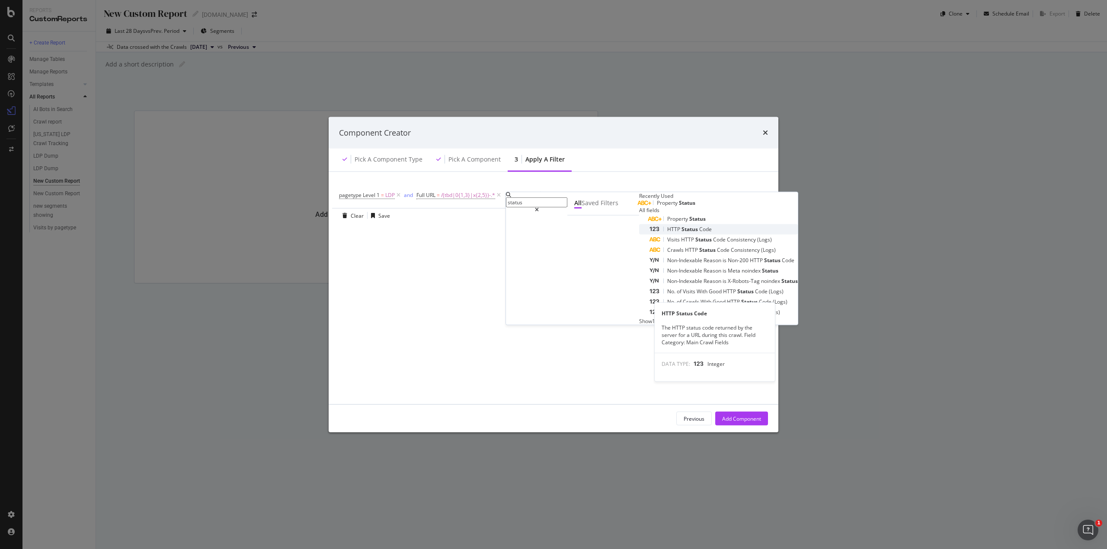
type input "status"
click at [681, 233] on span "Status" at bounding box center [690, 228] width 18 height 7
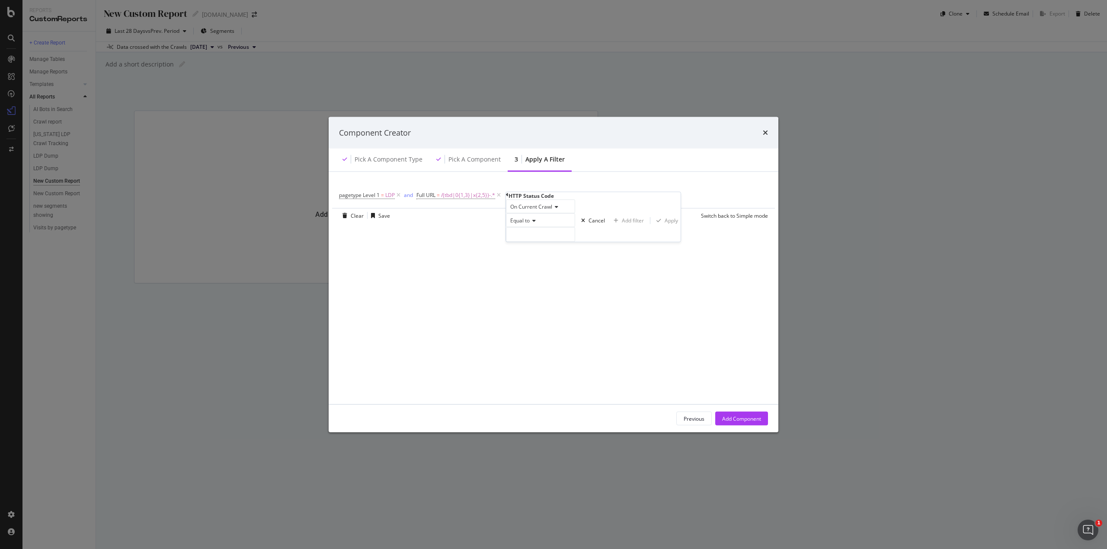
click at [541, 227] on div "Equal to" at bounding box center [540, 220] width 69 height 14
click at [528, 235] on span "Equal to" at bounding box center [517, 231] width 19 height 7
click at [538, 242] on input "modal" at bounding box center [540, 234] width 69 height 15
click at [523, 278] on span "404" at bounding box center [526, 273] width 36 height 7
type input "404"
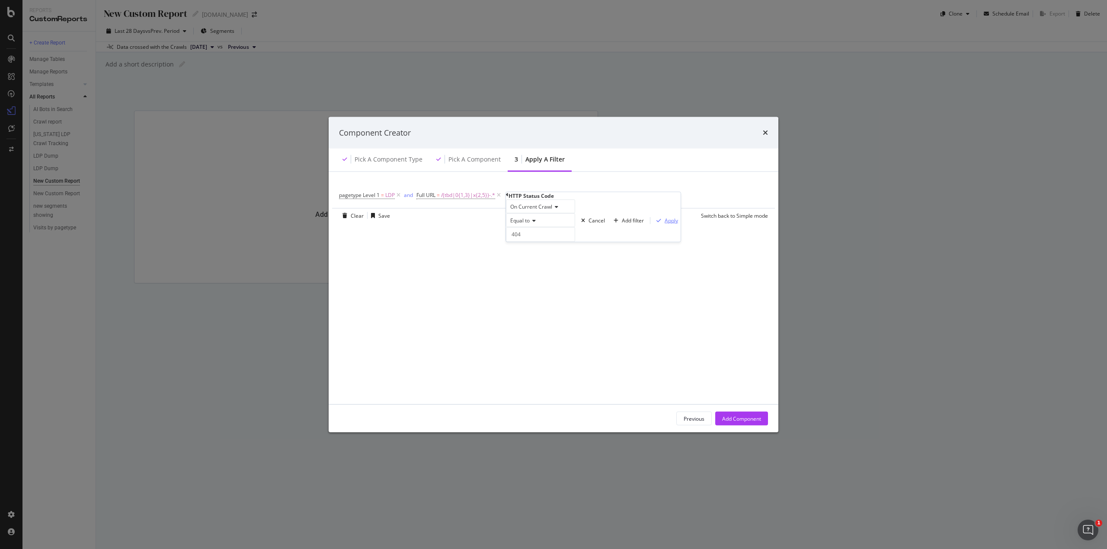
click at [664, 224] on div "Apply" at bounding box center [670, 220] width 13 height 7
click at [665, 199] on div "Add Filter Group" at bounding box center [651, 194] width 39 height 7
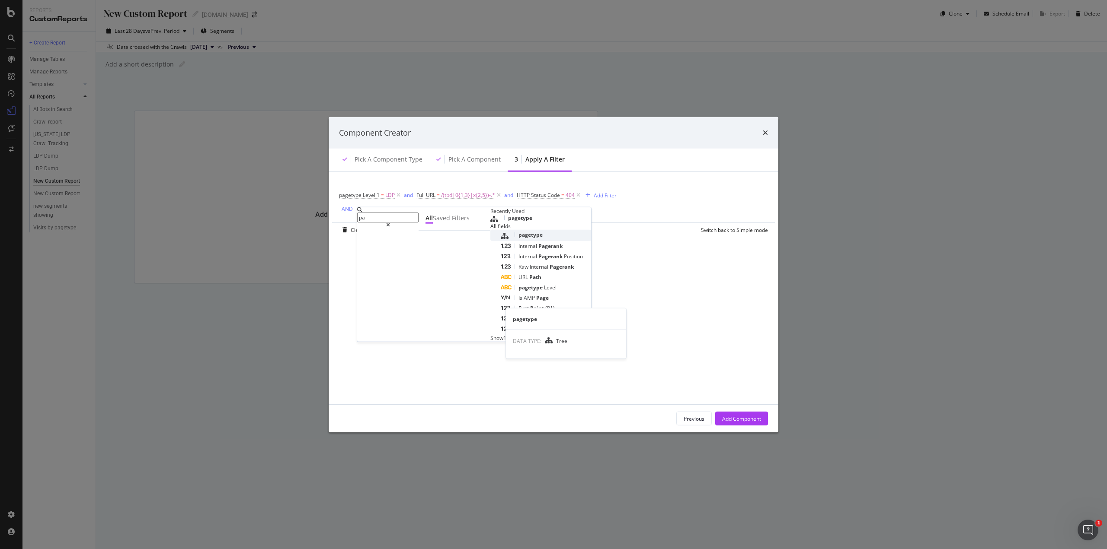
type input "pa"
click at [518, 238] on span "pagetype" at bounding box center [530, 234] width 24 height 7
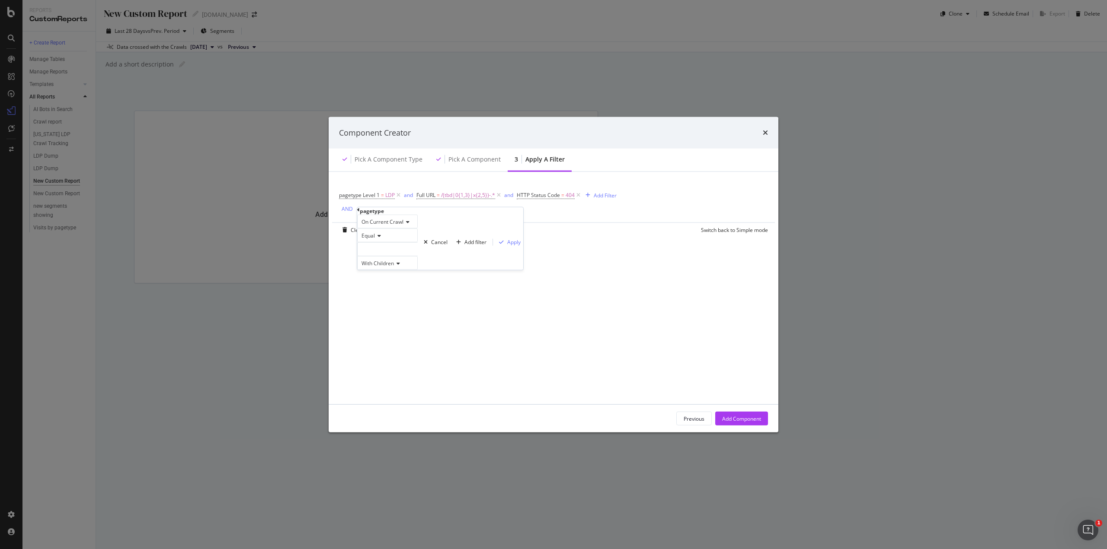
click at [380, 256] on div "modal" at bounding box center [387, 249] width 61 height 14
click at [387, 271] on span "5,952,950 URLS" at bounding box center [391, 267] width 40 height 7
click at [407, 281] on span "5,952,950 URLS" at bounding box center [410, 277] width 40 height 7
click at [507, 246] on div "Apply" at bounding box center [513, 242] width 13 height 7
click at [399, 199] on icon "modal" at bounding box center [398, 195] width 7 height 9
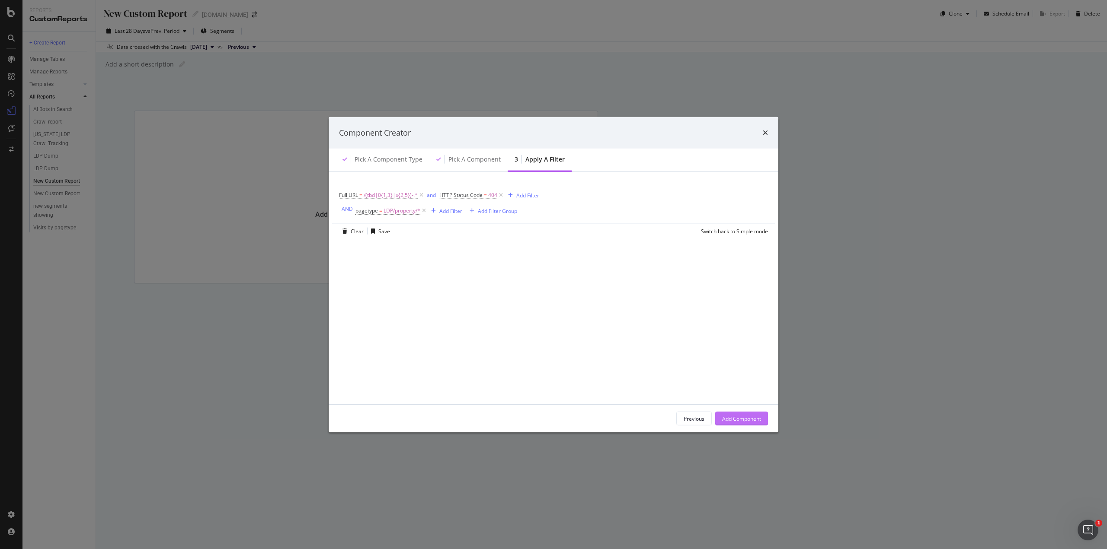
click at [730, 418] on div "Add Component" at bounding box center [741, 418] width 39 height 7
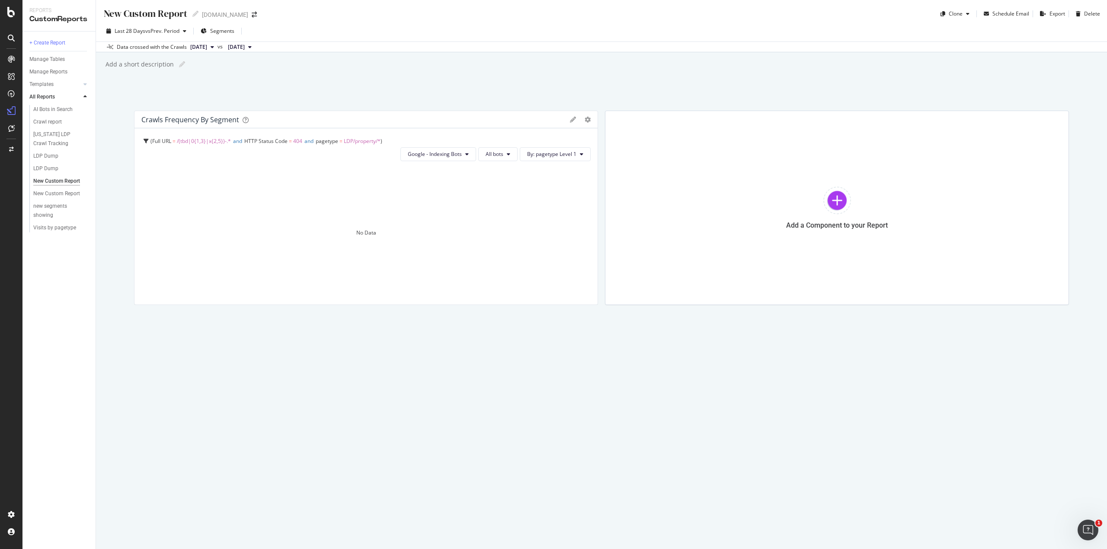
click at [197, 141] on span "/(tbd|0{1,3}|x{2,5})-.*" at bounding box center [204, 140] width 54 height 7
click at [571, 118] on icon at bounding box center [573, 120] width 6 height 6
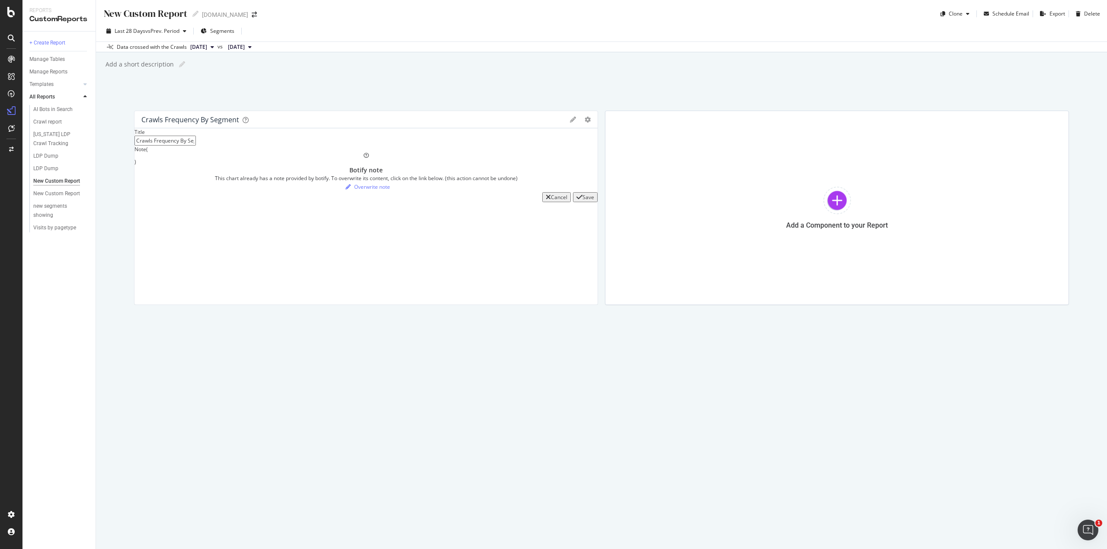
click at [570, 121] on icon at bounding box center [573, 120] width 6 height 6
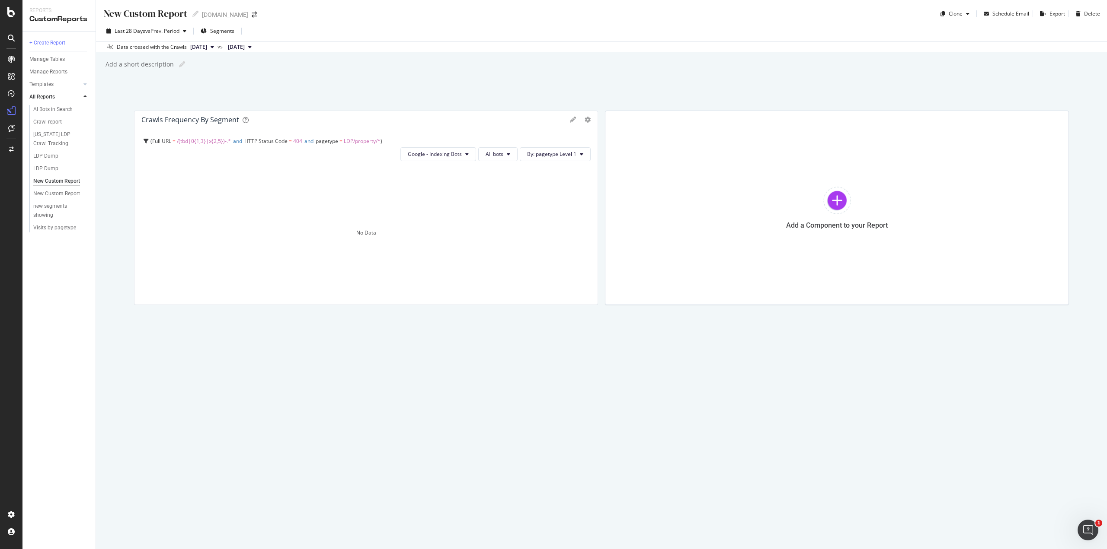
click at [570, 121] on icon at bounding box center [573, 120] width 6 height 6
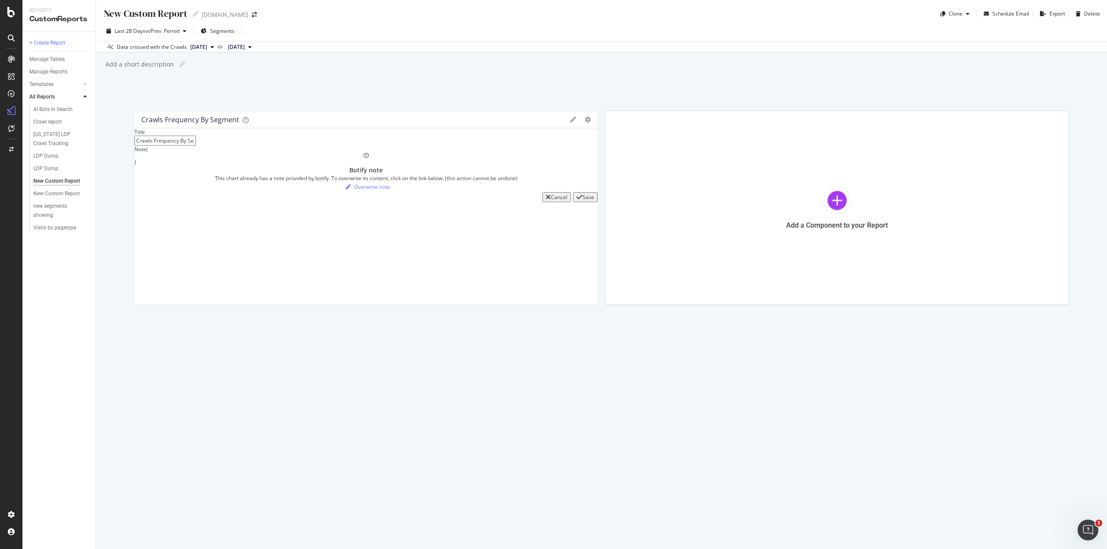
click at [576, 119] on div "Bar (by Value) Bar (by Percentage) Table Edit Filter Export as CSV Delete Add t…" at bounding box center [580, 120] width 21 height 6
click at [587, 118] on icon "gear" at bounding box center [587, 120] width 6 height 6
click at [540, 185] on span "Edit Filter" at bounding box center [553, 185] width 88 height 12
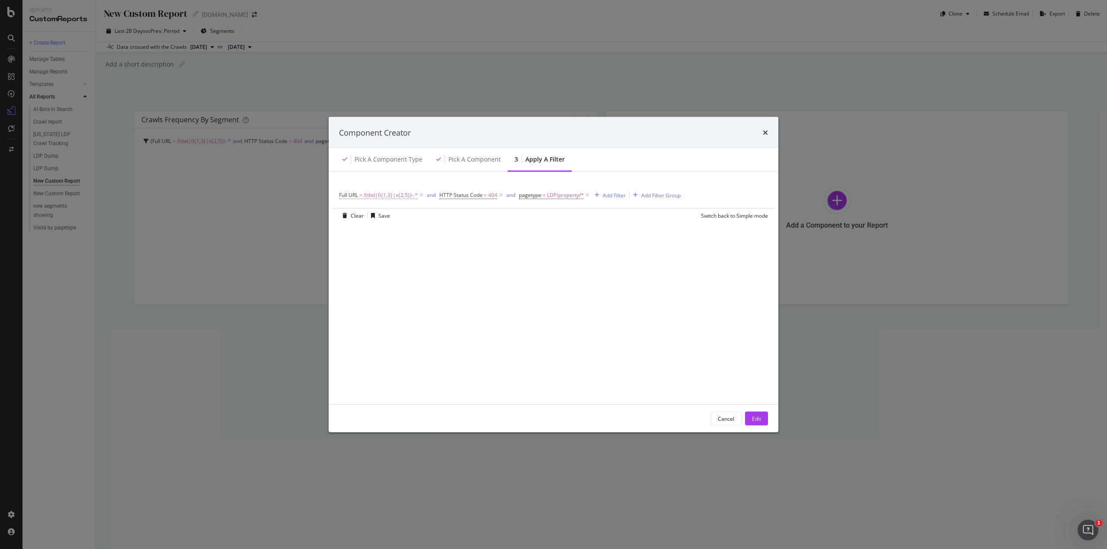
click at [375, 199] on span "/(tbd|0{1,3}|x{2,5})-.*" at bounding box center [391, 195] width 54 height 12
click at [356, 222] on input "^/(tbd|0{1,3}|x{2,5})-.*$" at bounding box center [373, 217] width 61 height 10
click at [357, 222] on input "^/(tbd|0{1,3}|x{2,5})-.*$" at bounding box center [373, 217] width 61 height 10
type input ".*/(tbd|0{1,3}|x{2,5})-.*$"
click at [494, 216] on div "Apply" at bounding box center [500, 212] width 13 height 7
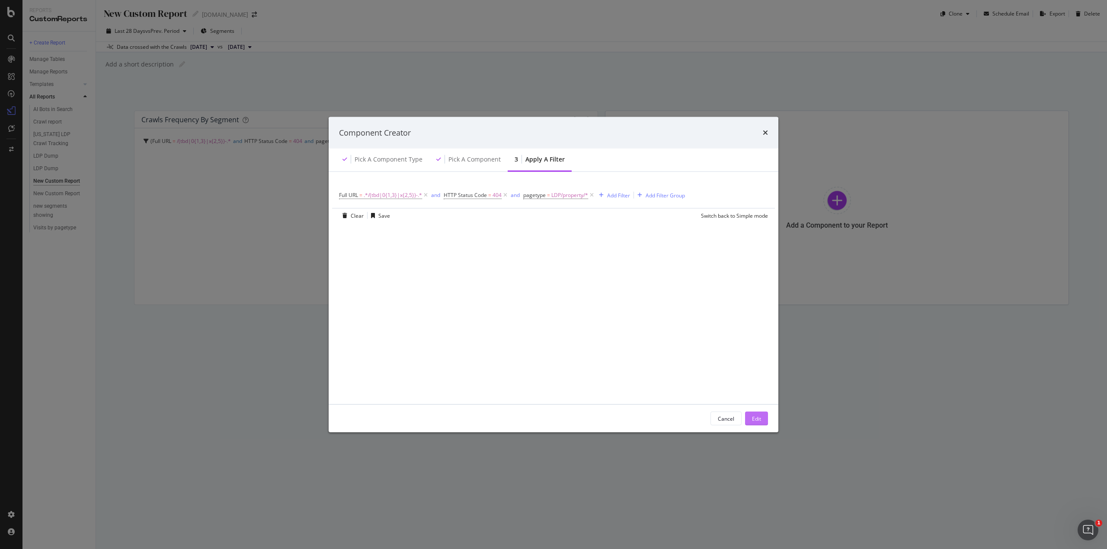
click at [755, 416] on div "Edit" at bounding box center [756, 418] width 9 height 7
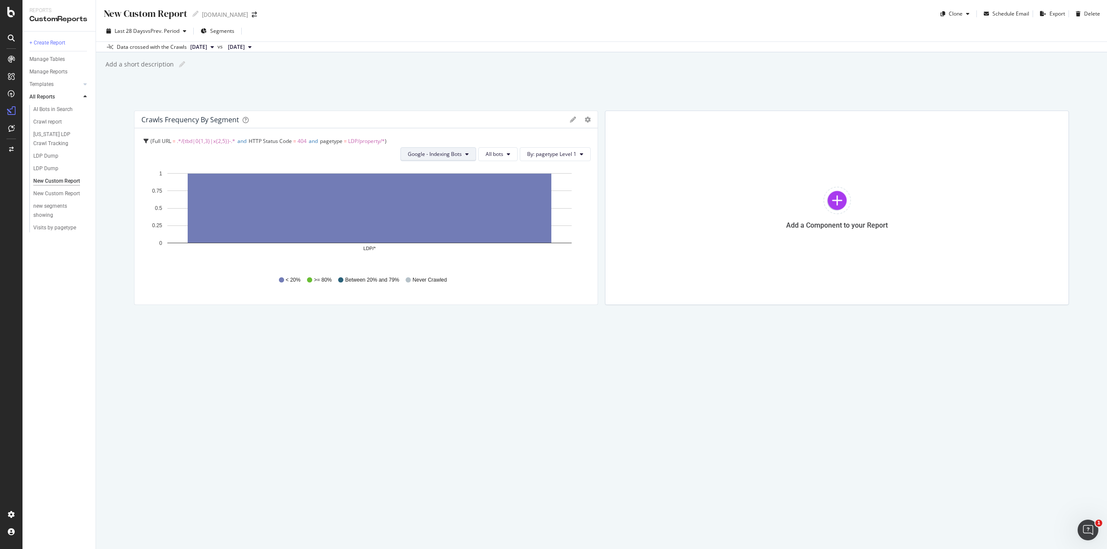
click at [437, 154] on span "Google - Indexing Bots" at bounding box center [435, 153] width 54 height 7
click at [496, 159] on button "All bots" at bounding box center [497, 154] width 39 height 14
click at [529, 159] on button "By: pagetype Level 1" at bounding box center [555, 154] width 71 height 14
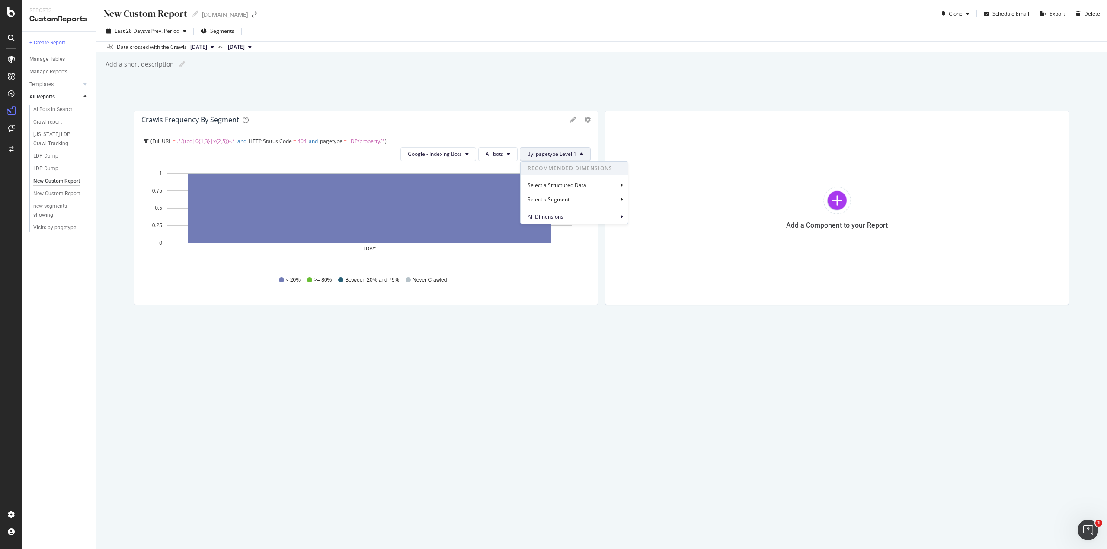
click at [529, 159] on button "By: pagetype Level 1" at bounding box center [555, 154] width 71 height 14
click at [162, 10] on div "New Custom Report" at bounding box center [145, 13] width 84 height 13
click at [162, 10] on input "text" at bounding box center [146, 14] width 86 height 14
type input "Junk LDP Purge"
click at [160, 93] on div "Junk LDP Purge Junk LDP Purge [DOMAIN_NAME] Clone Schedule Email Export Delete …" at bounding box center [601, 274] width 1011 height 549
